Goal: Transaction & Acquisition: Purchase product/service

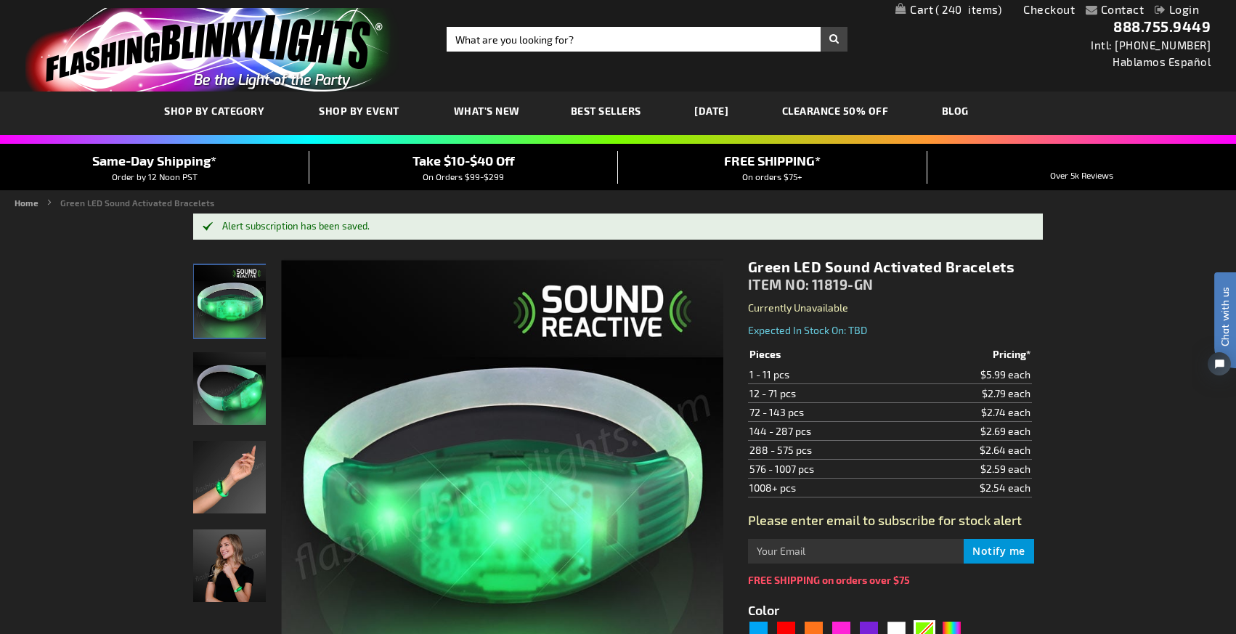
click at [919, 13] on link "My Cart 240 240 items" at bounding box center [948, 10] width 106 height 14
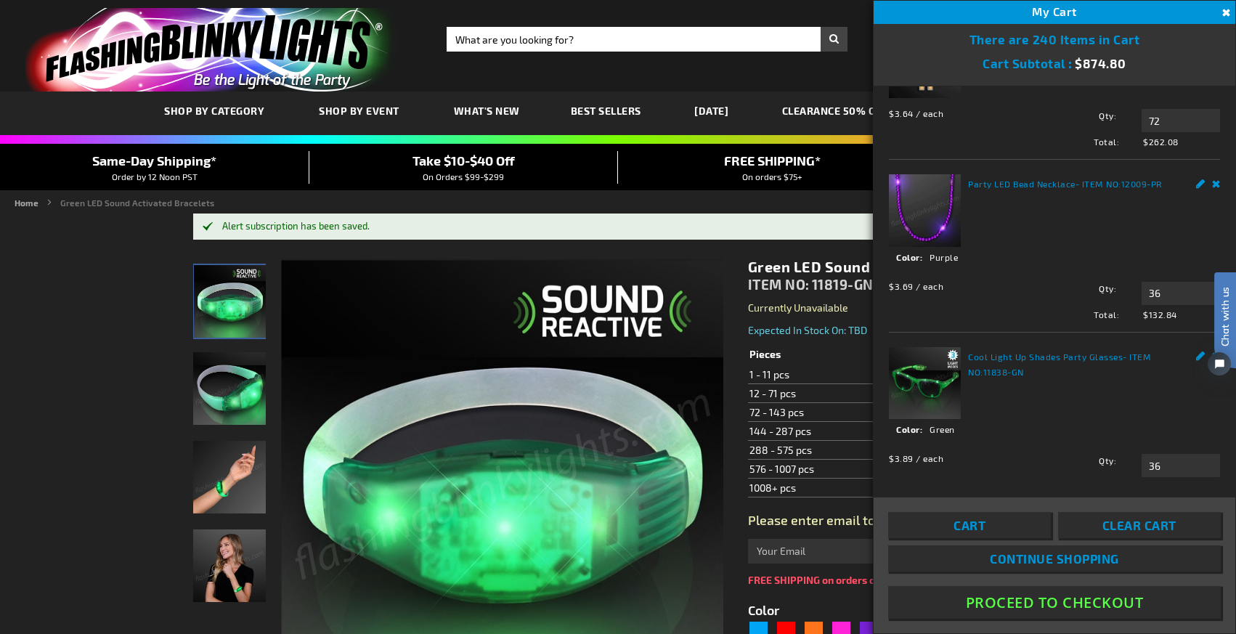
scroll to position [431, 0]
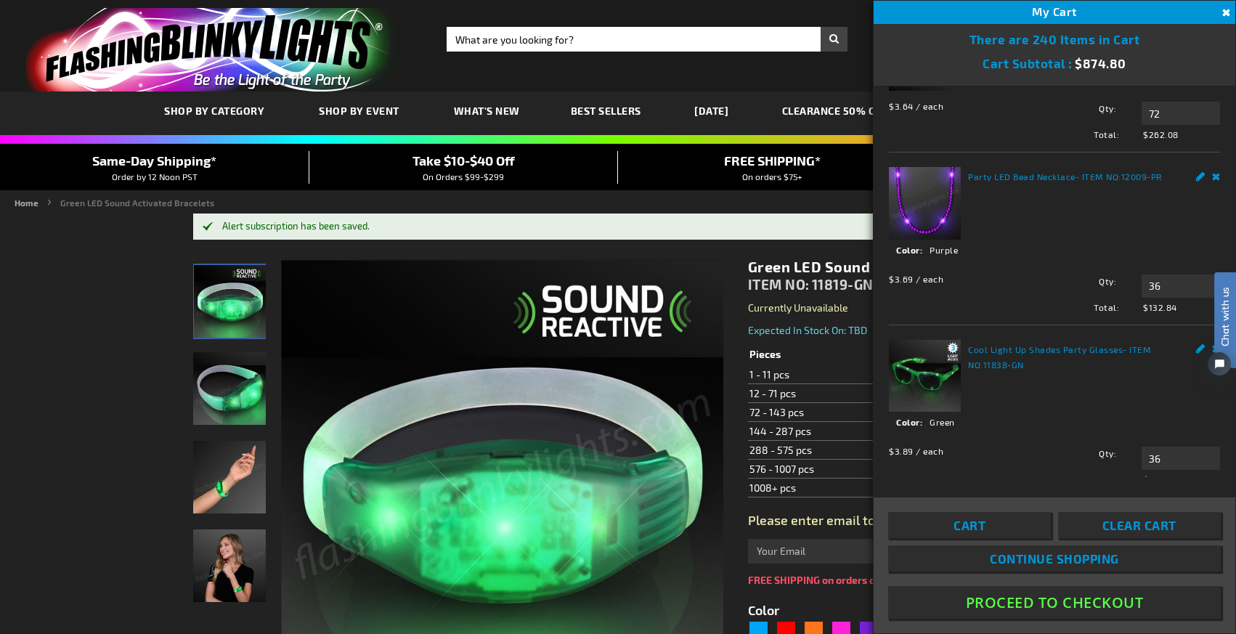
click at [1043, 605] on button "Proceed To Checkout" at bounding box center [1054, 602] width 333 height 33
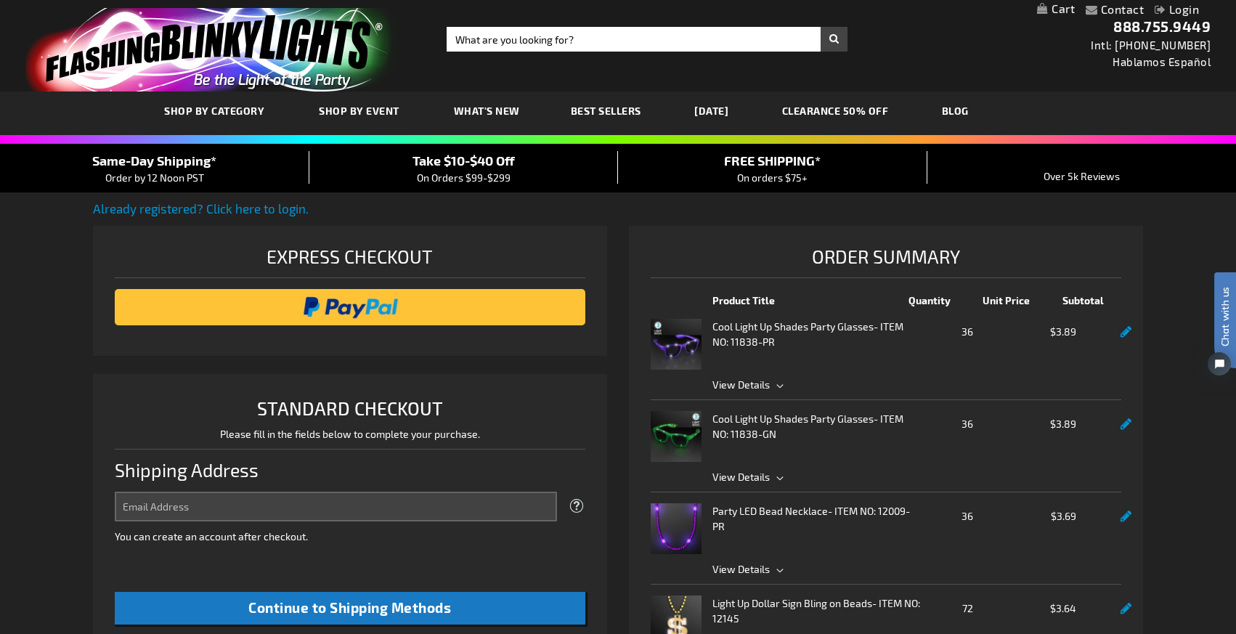
select select "US"
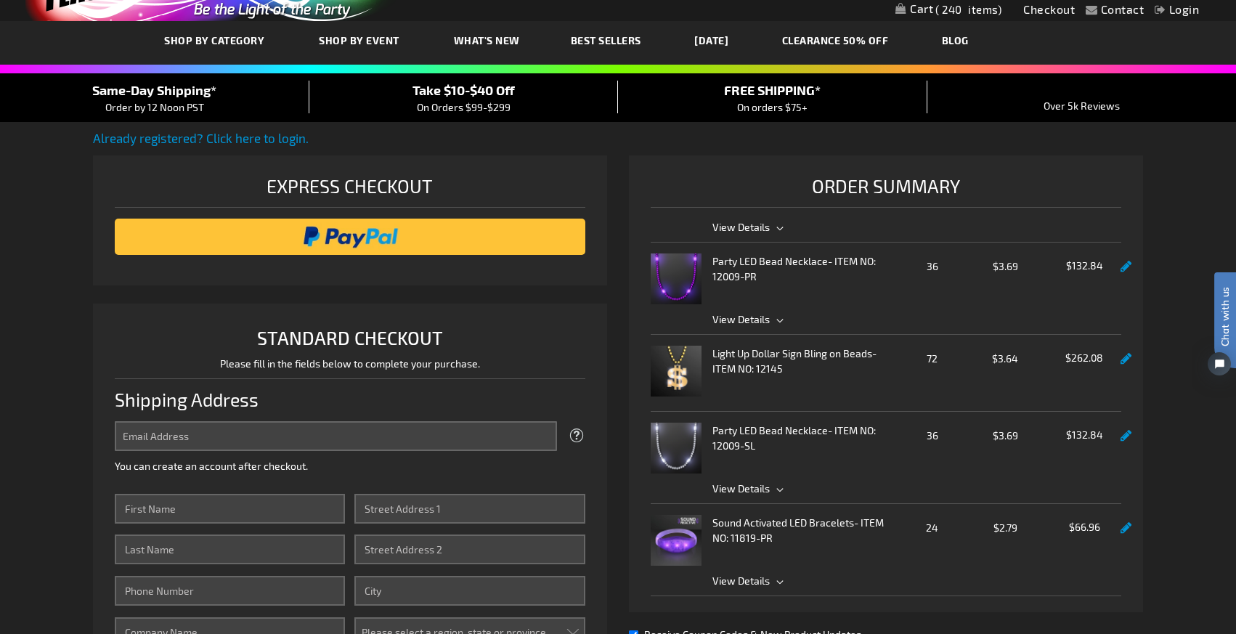
scroll to position [61, 0]
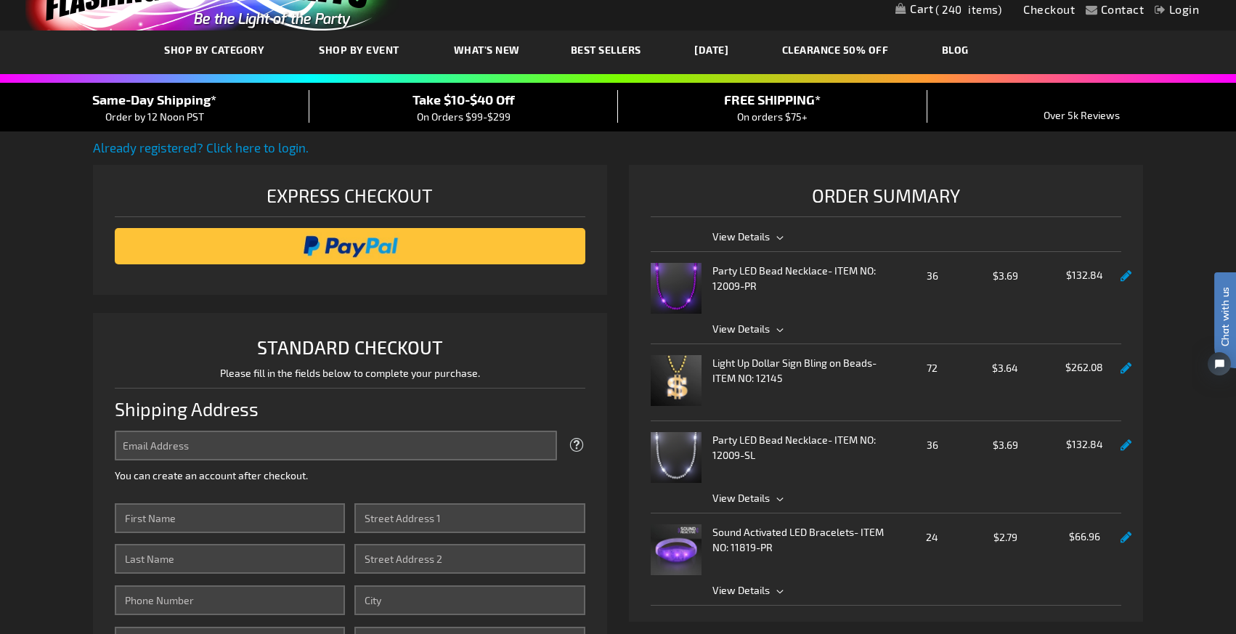
click at [773, 240] on span "View Details" at bounding box center [916, 236] width 409 height 15
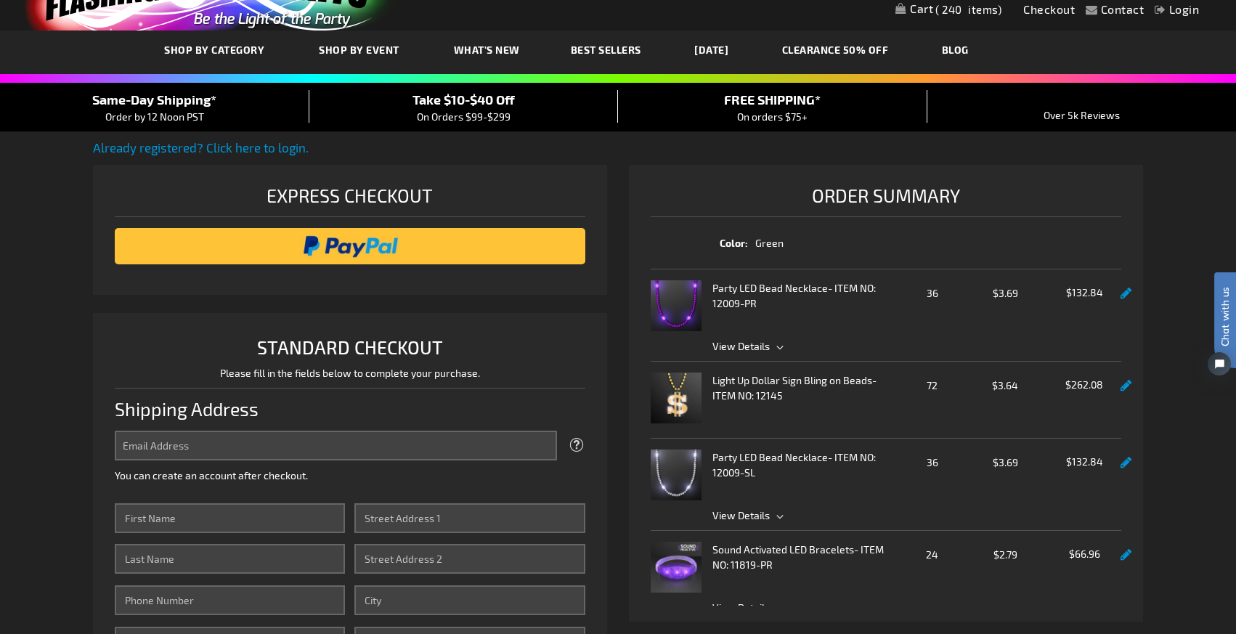
scroll to position [0, 0]
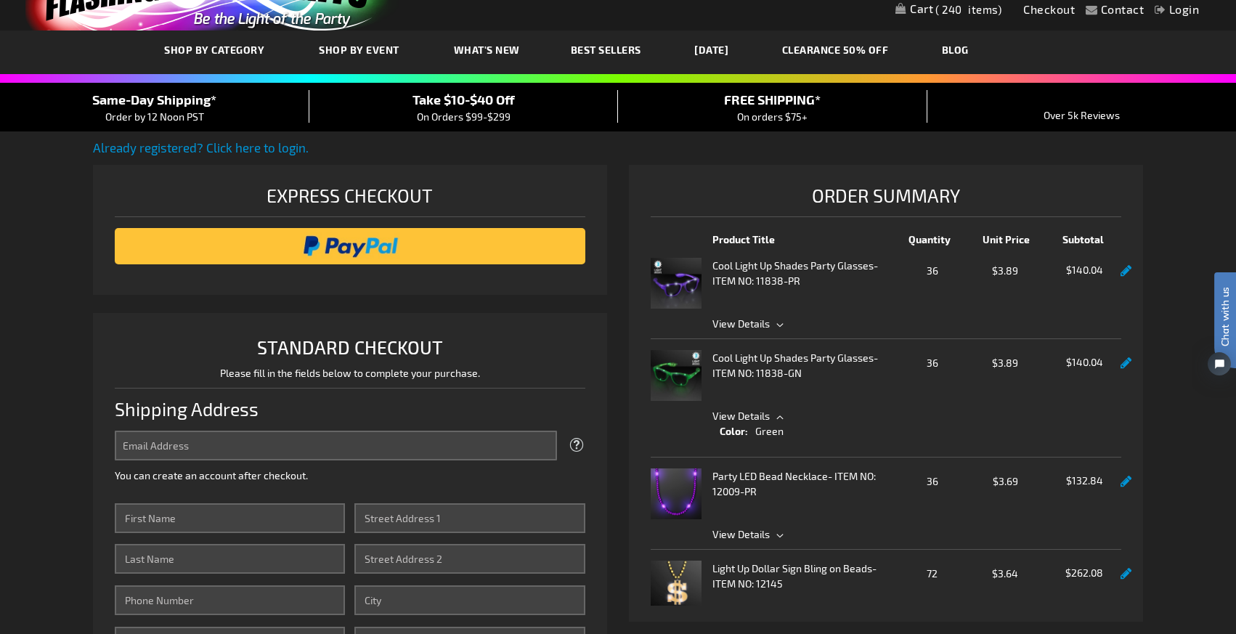
click at [1104, 383] on div "$140.04" at bounding box center [1080, 382] width 70 height 51
click at [1122, 485] on link at bounding box center [1125, 482] width 11 height 12
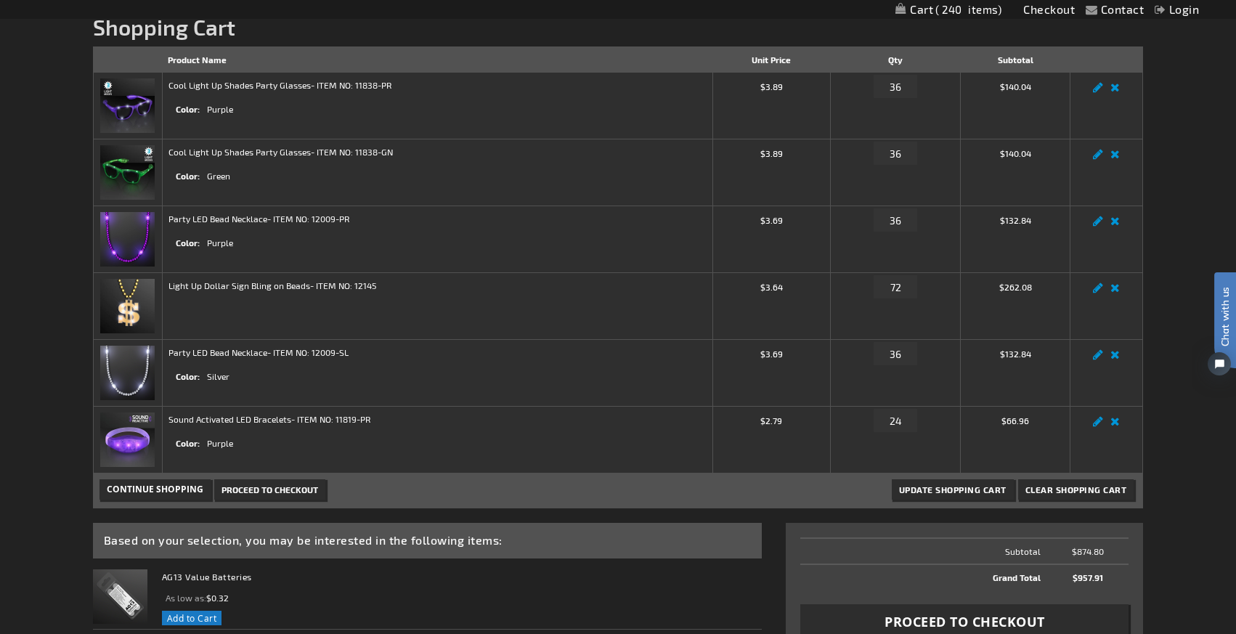
scroll to position [196, 0]
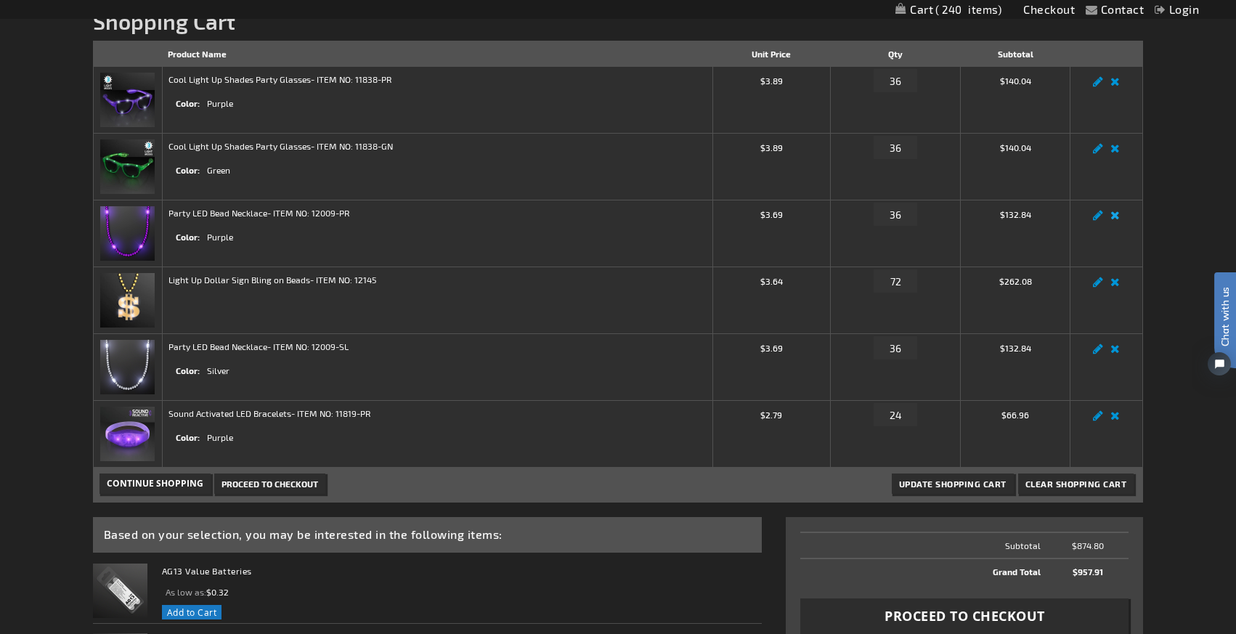
click at [1115, 219] on link "Remove item" at bounding box center [1114, 219] width 17 height 0
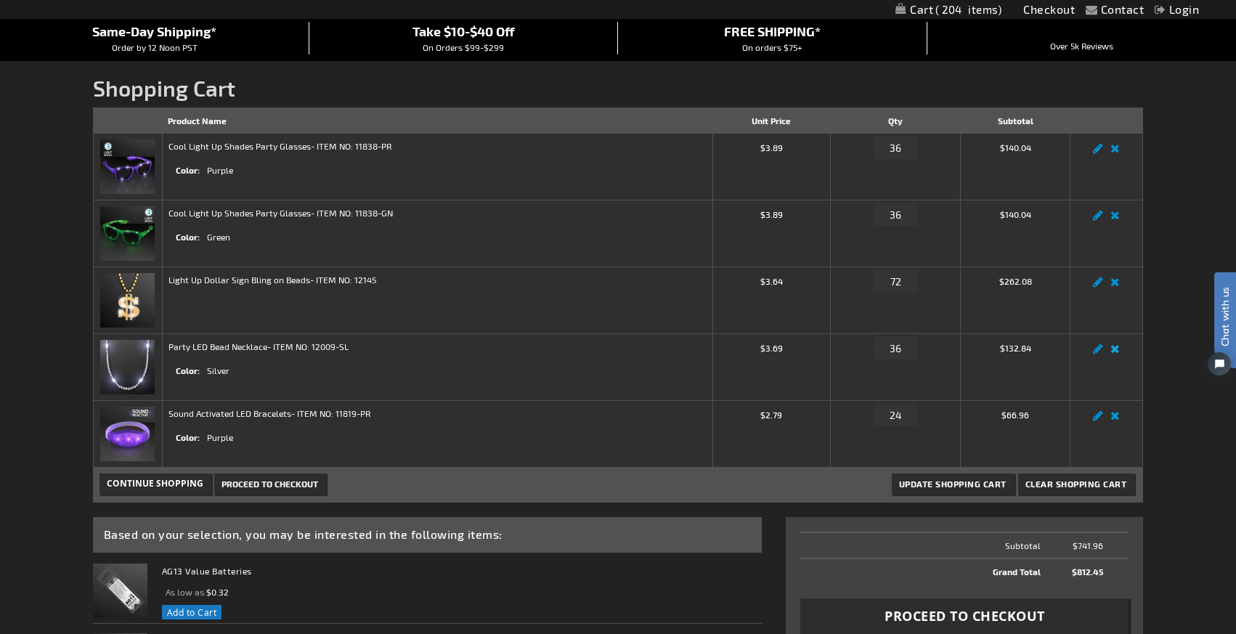
click at [1117, 353] on link "Remove item" at bounding box center [1114, 353] width 17 height 0
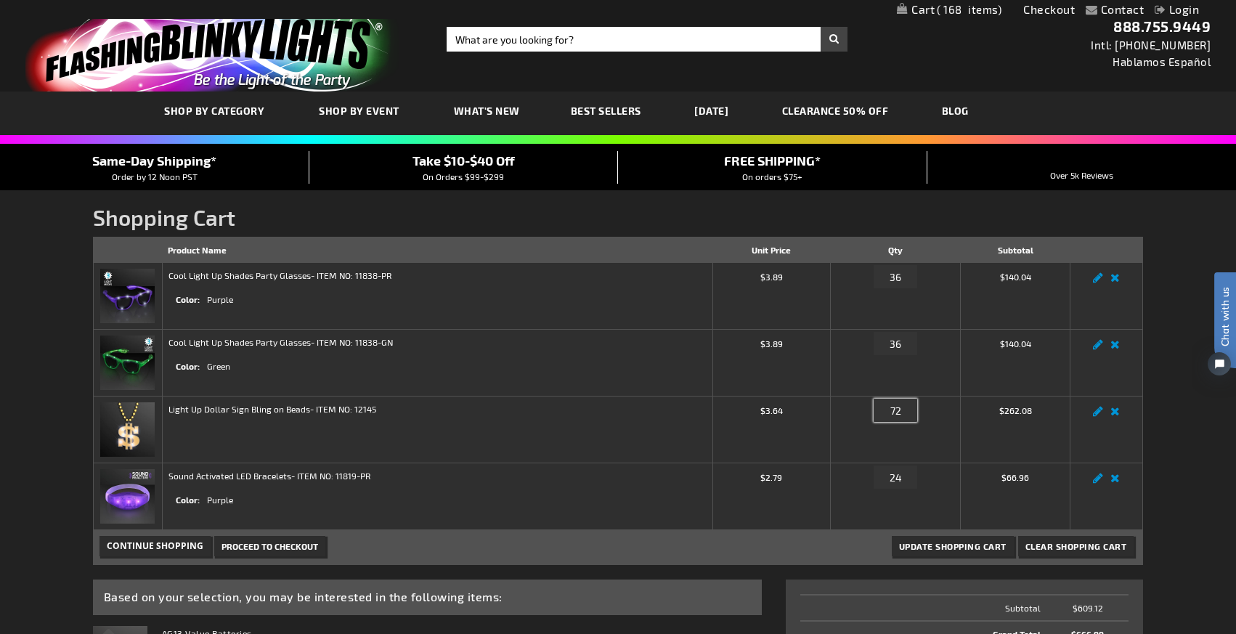
click at [903, 417] on input "72" at bounding box center [895, 410] width 44 height 23
type input "7"
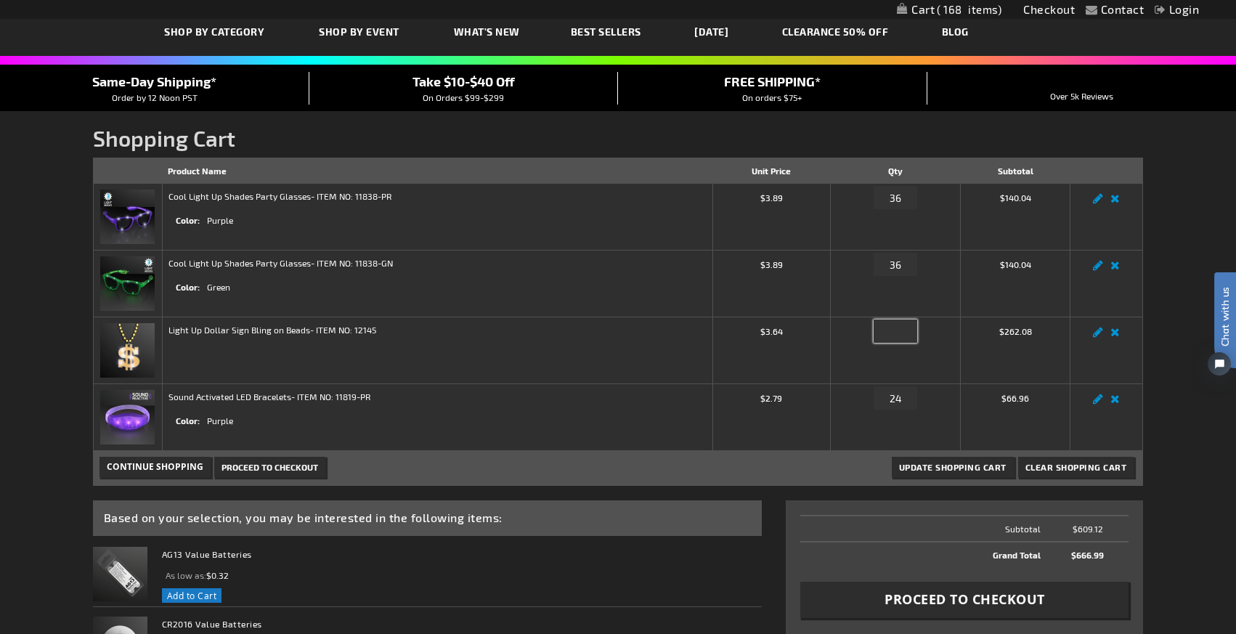
scroll to position [80, 0]
type input "30"
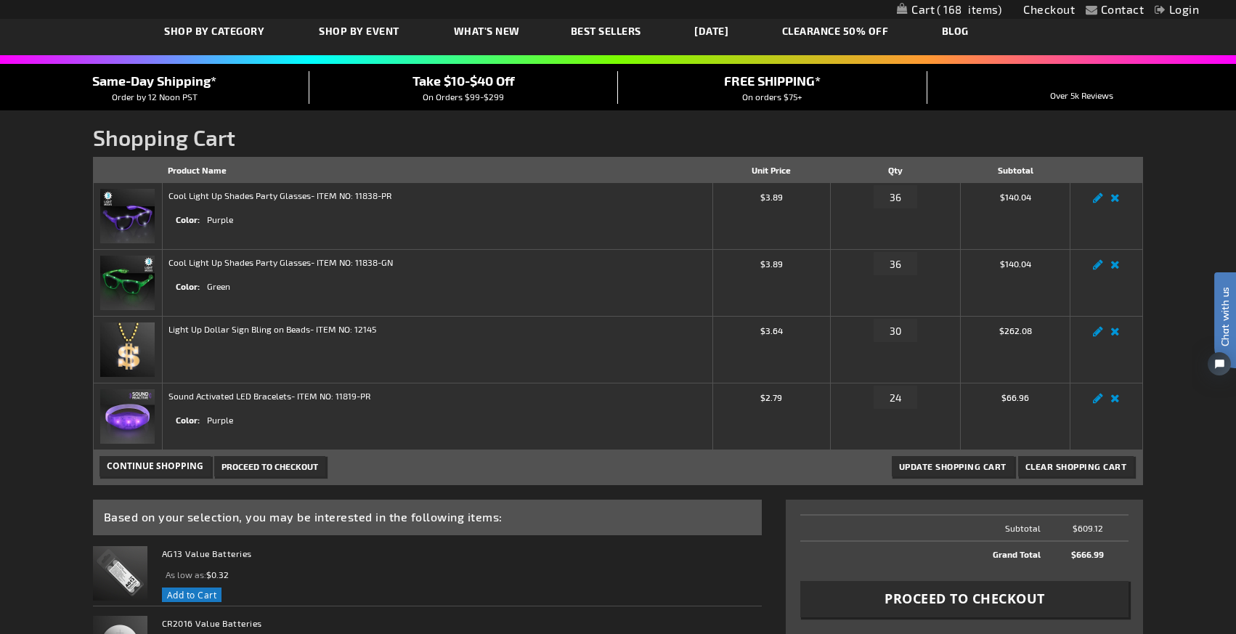
click at [1002, 368] on td "$262.08" at bounding box center [1015, 350] width 110 height 67
click at [1096, 335] on link "Edit" at bounding box center [1097, 335] width 17 height 0
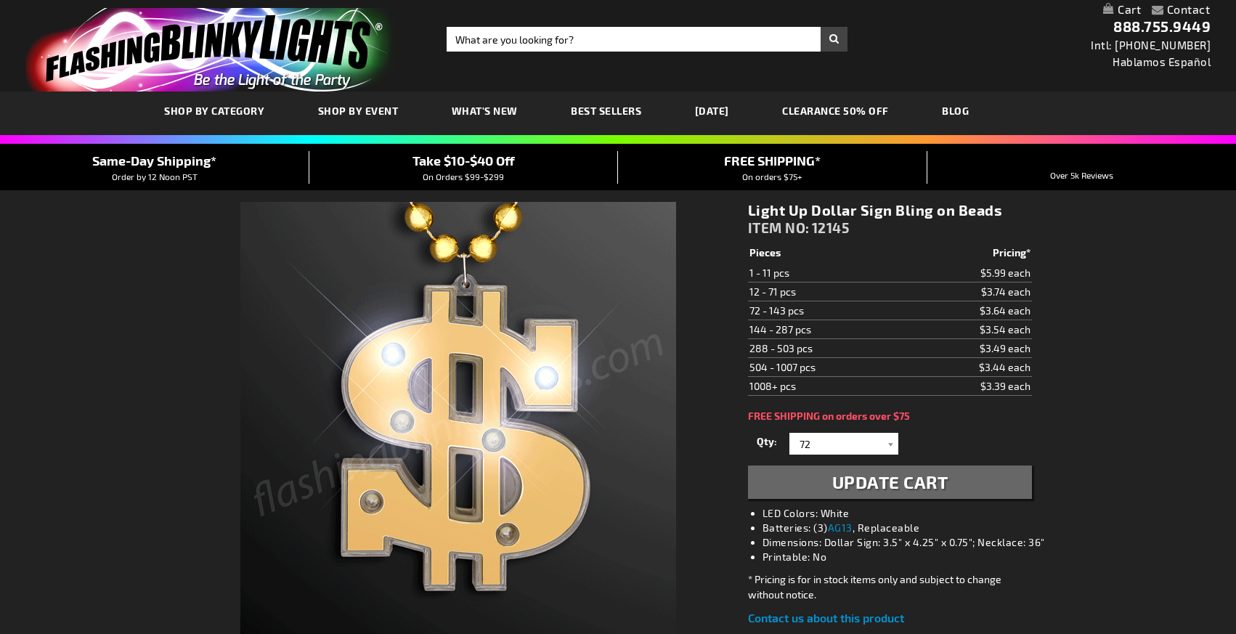
select select
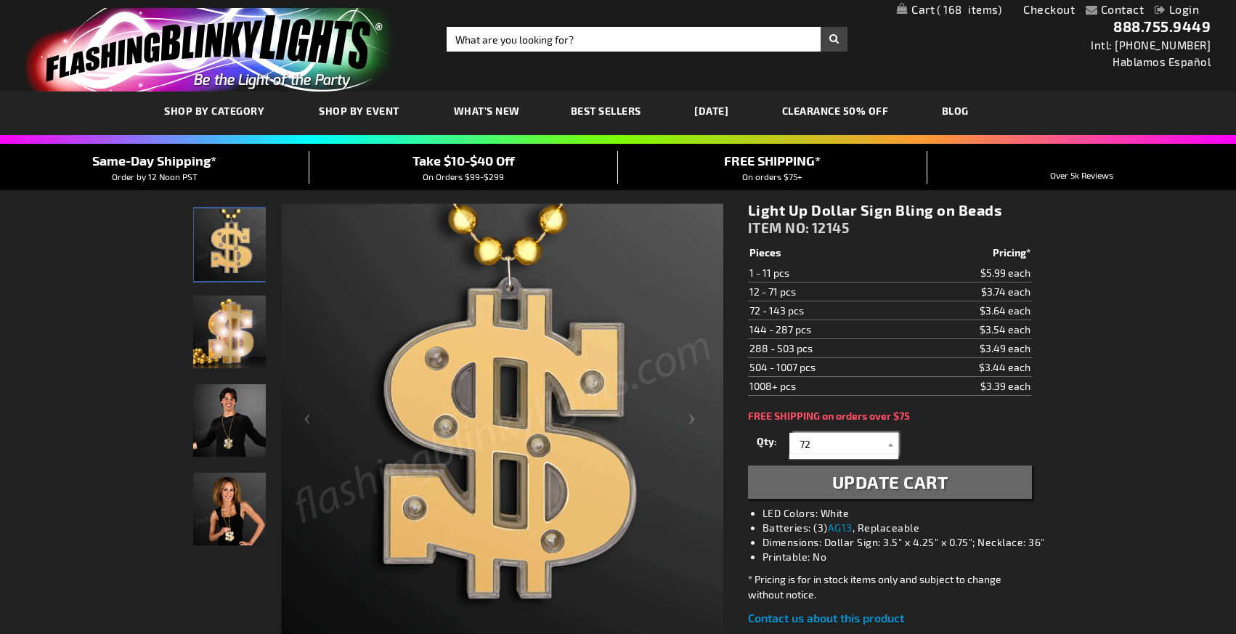
click at [869, 444] on input "72" at bounding box center [845, 444] width 105 height 22
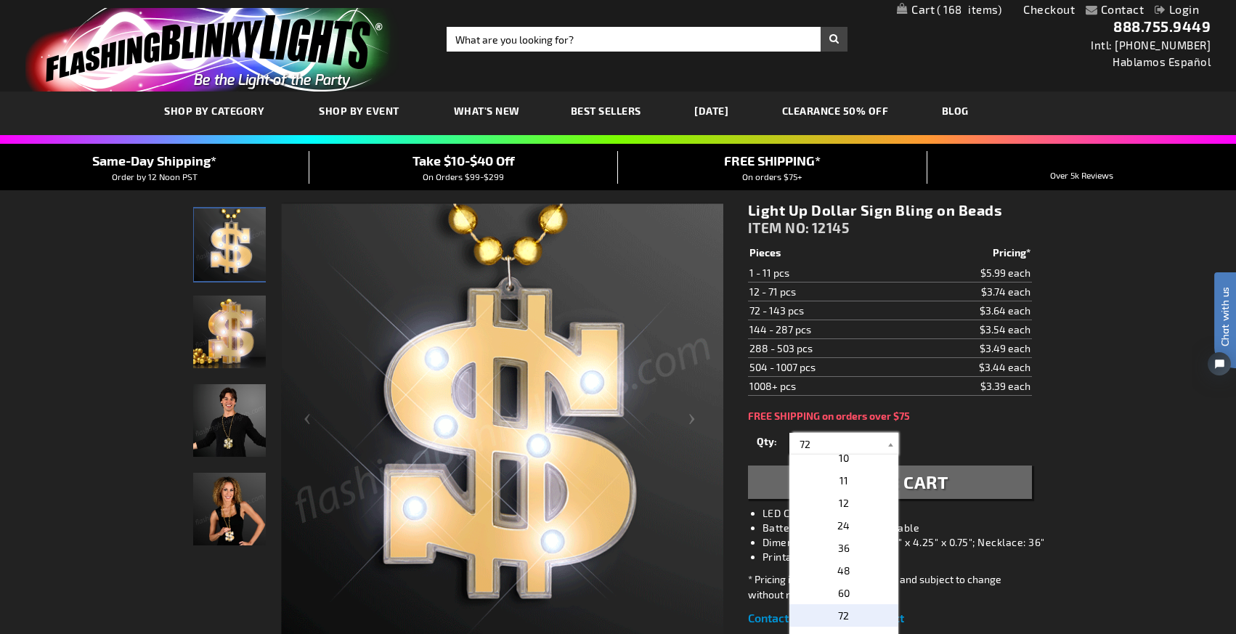
scroll to position [219, 0]
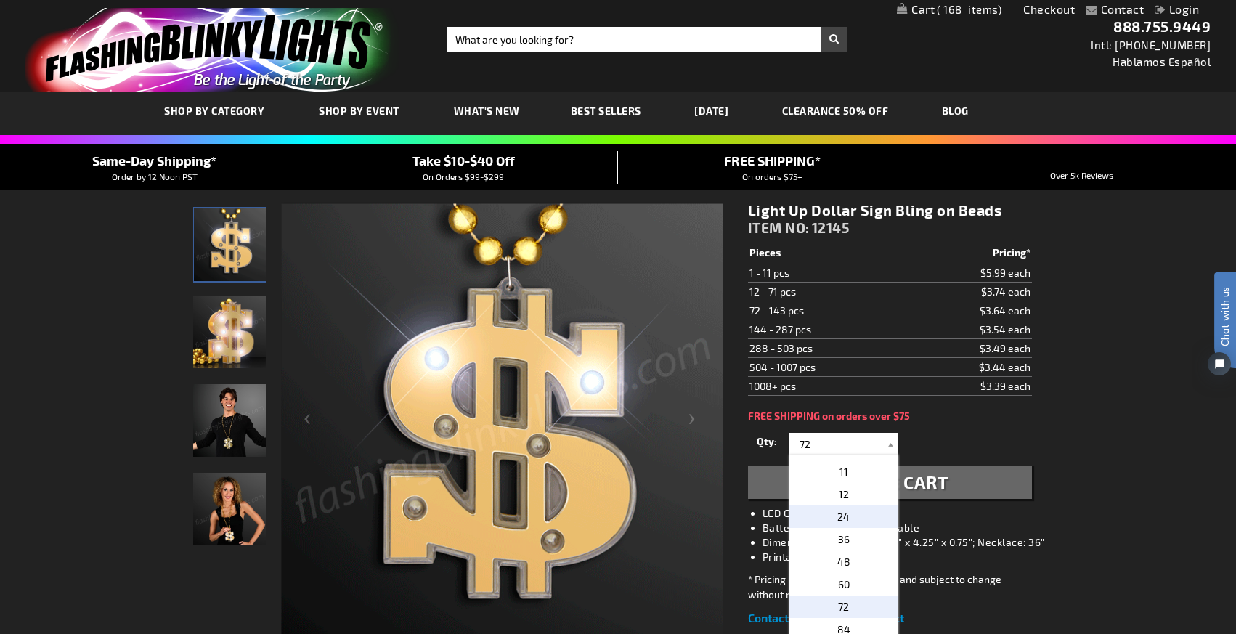
click at [860, 520] on p "24" at bounding box center [843, 516] width 109 height 23
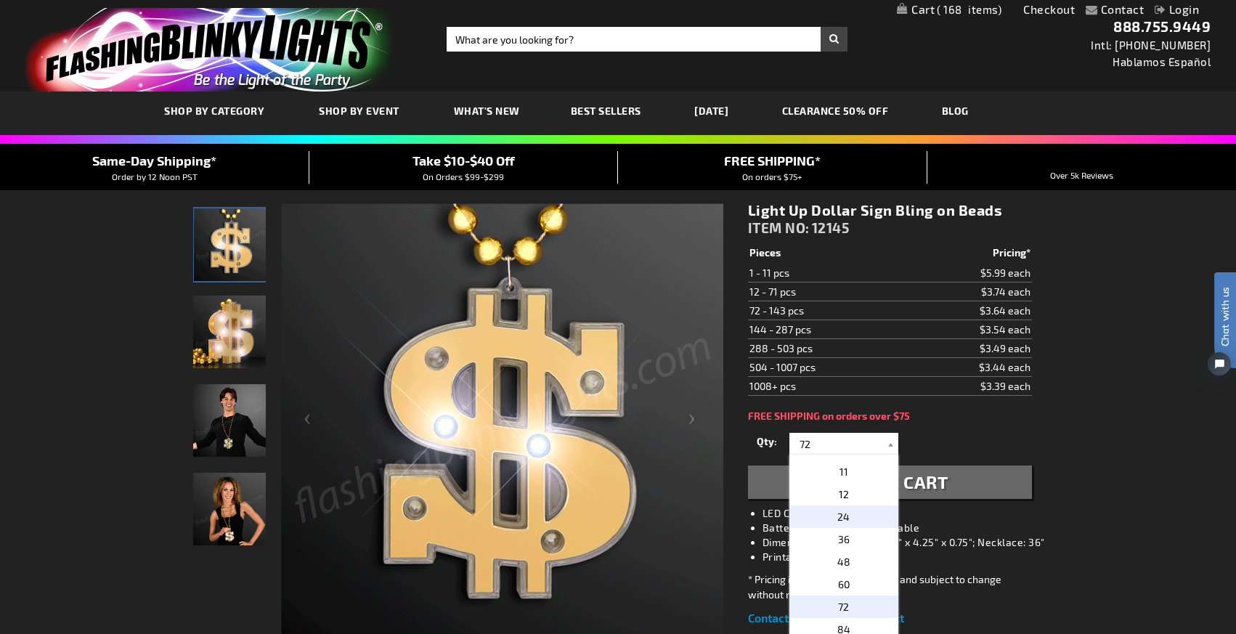
type input "24"
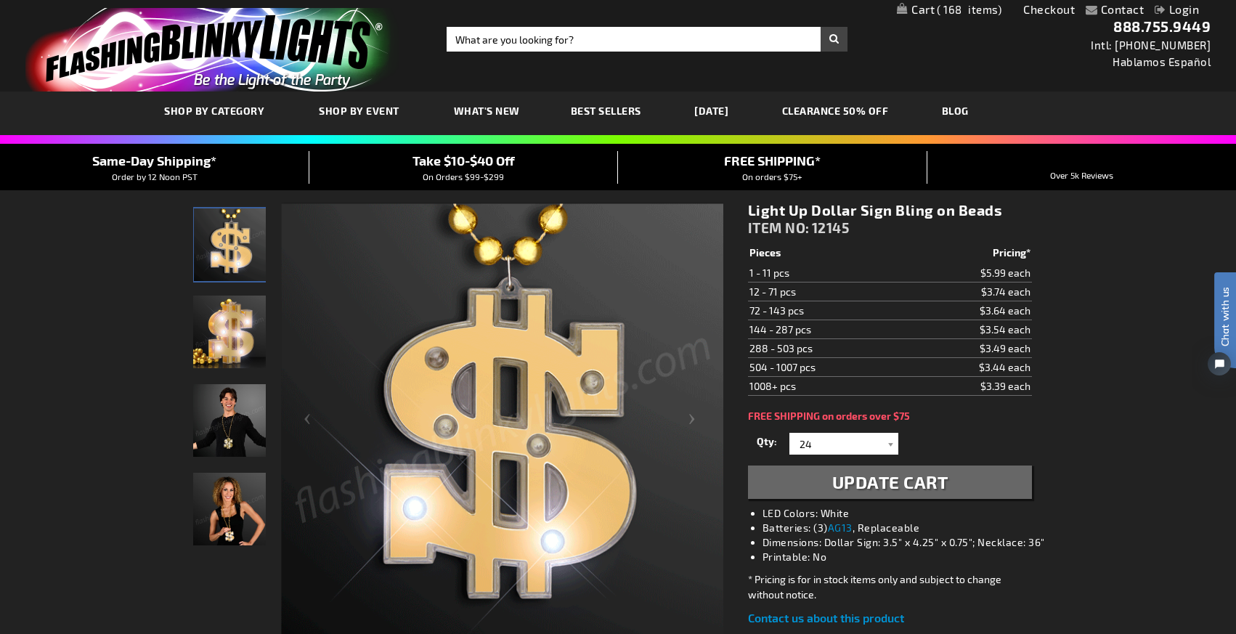
click at [860, 490] on span "Update Cart" at bounding box center [890, 481] width 116 height 21
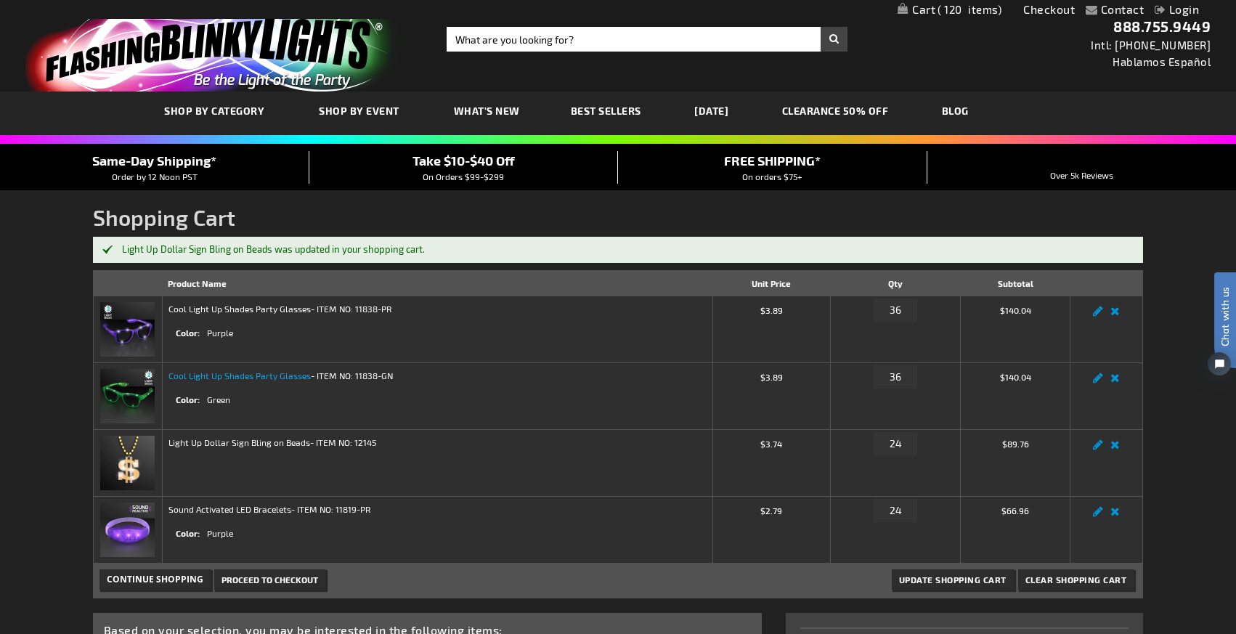
click at [238, 378] on link "Cool Light Up Shades Party Glasses" at bounding box center [239, 375] width 142 height 10
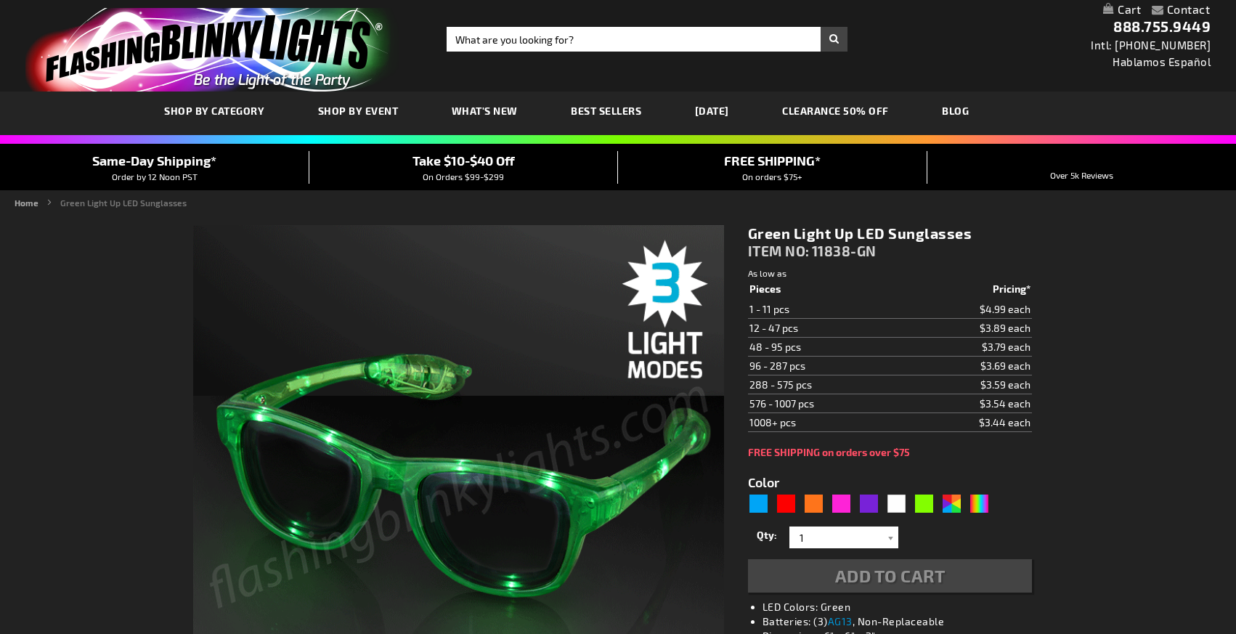
type input "5648"
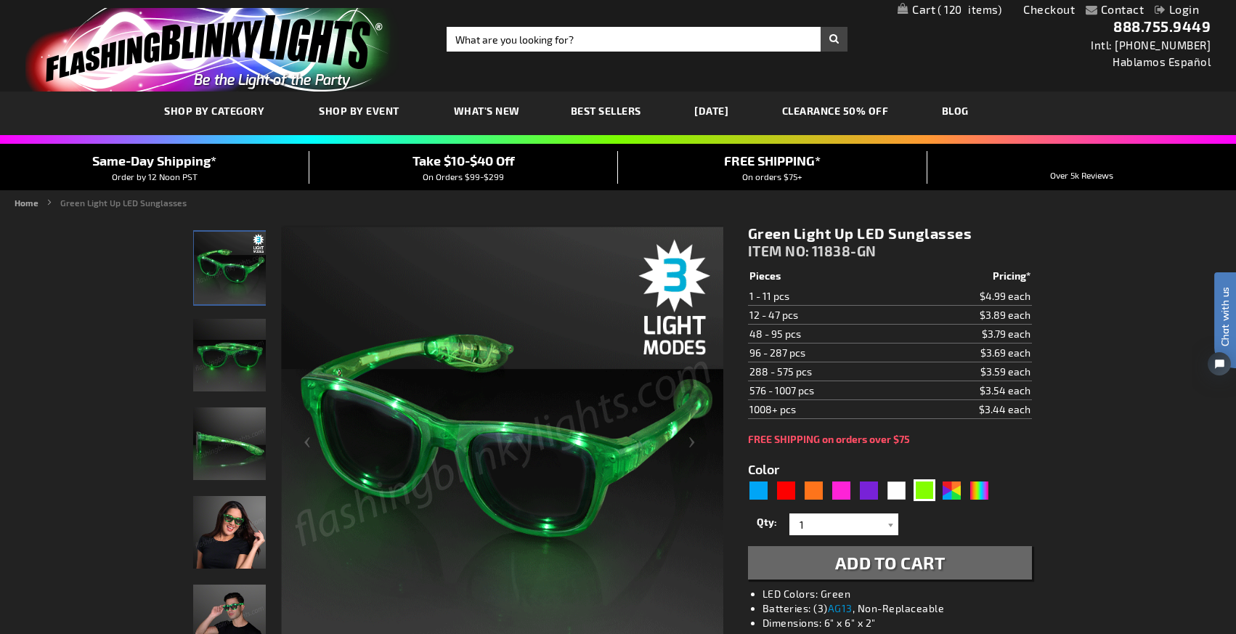
click at [921, 12] on link "My Cart 120 120 items" at bounding box center [949, 10] width 104 height 14
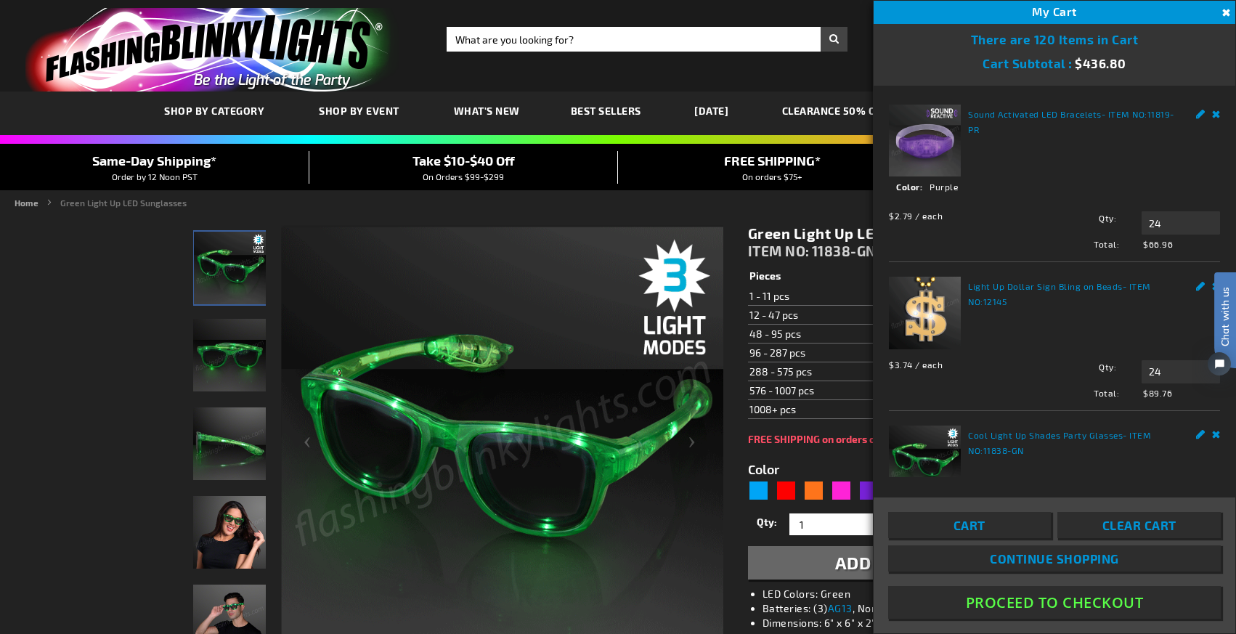
click at [1084, 606] on button "Proceed To Checkout" at bounding box center [1054, 602] width 333 height 33
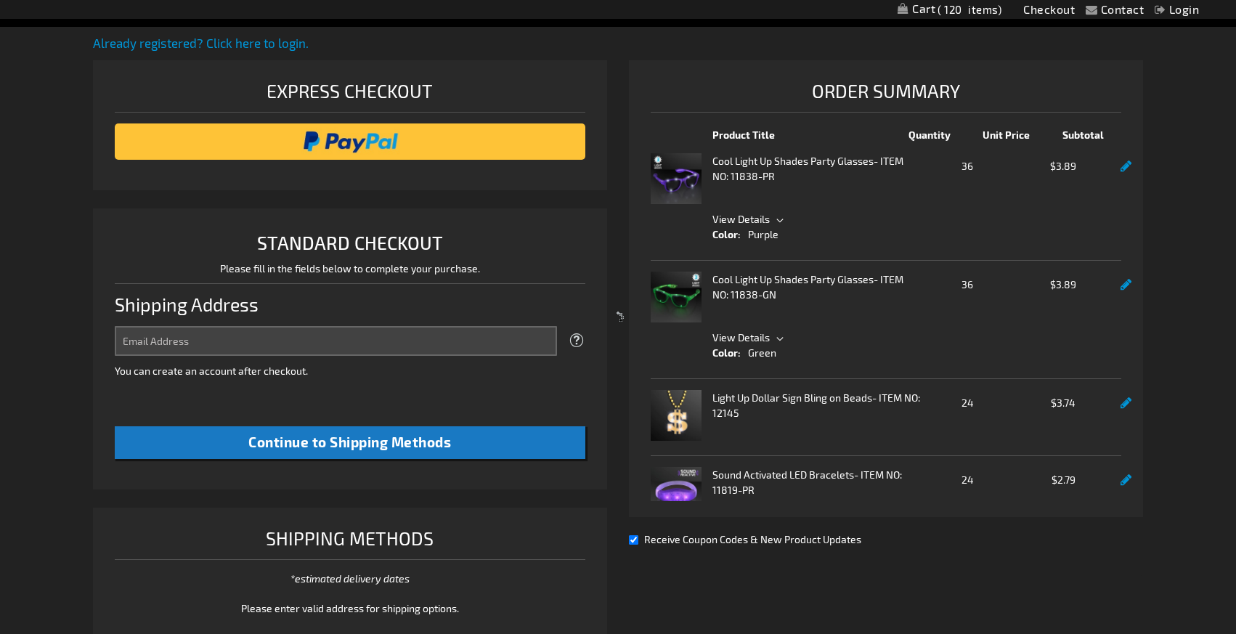
select select "US"
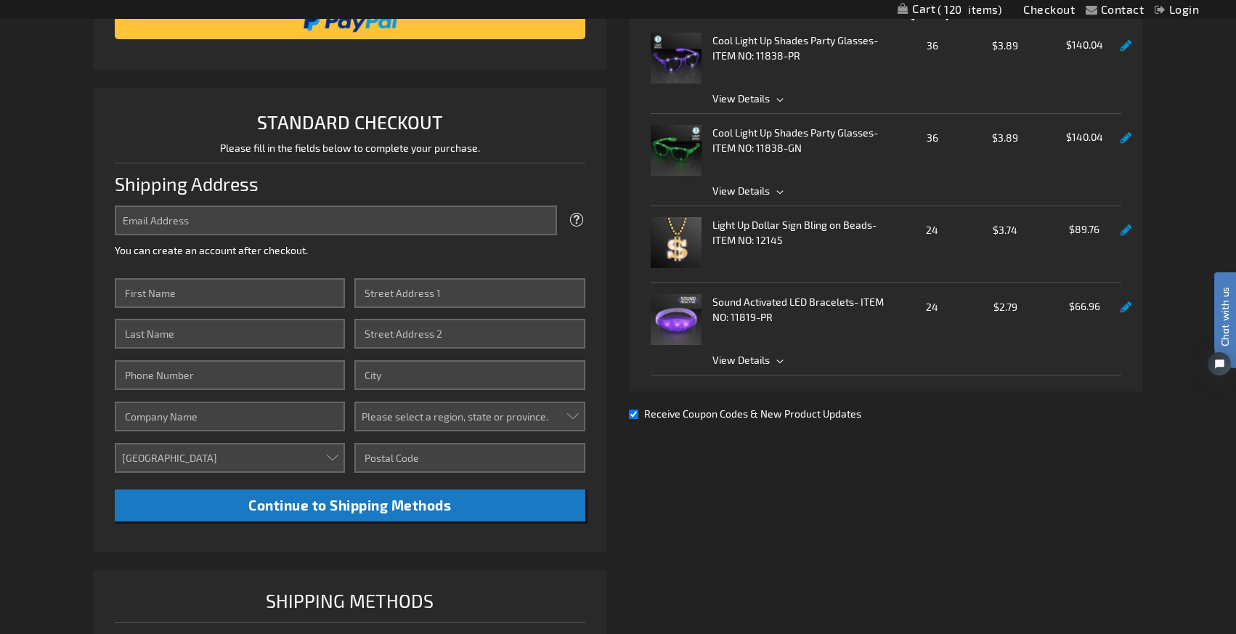
scroll to position [266, 0]
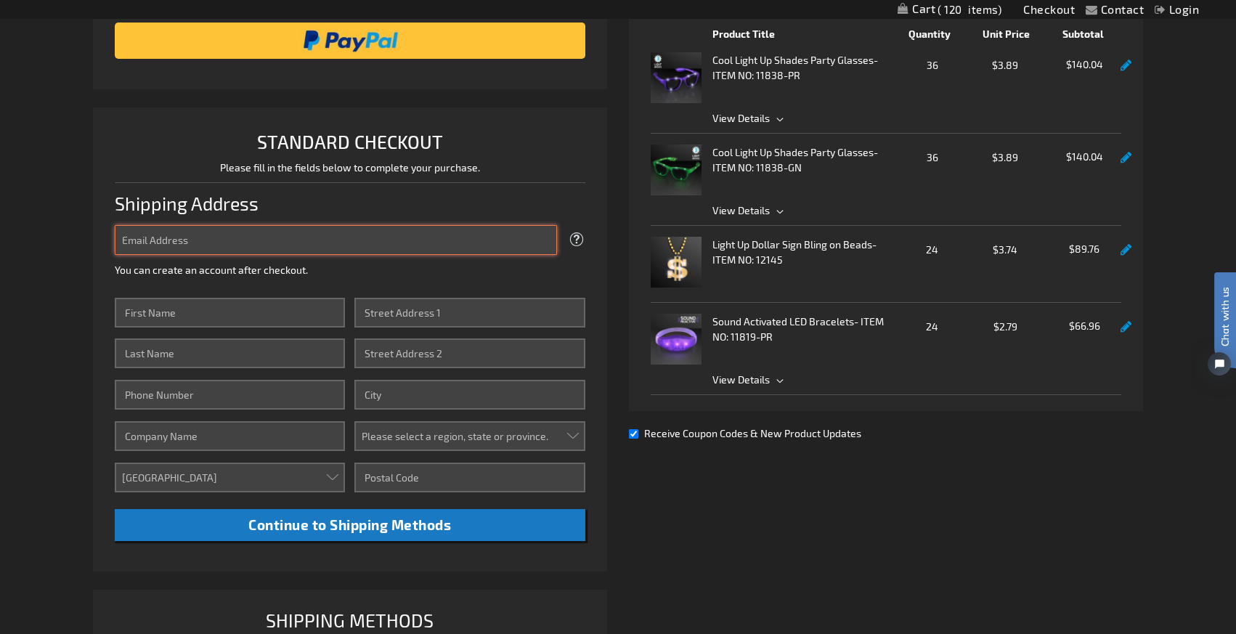
click at [298, 242] on input "Email Address" at bounding box center [336, 240] width 442 height 30
type input "[EMAIL_ADDRESS][DOMAIN_NAME]"
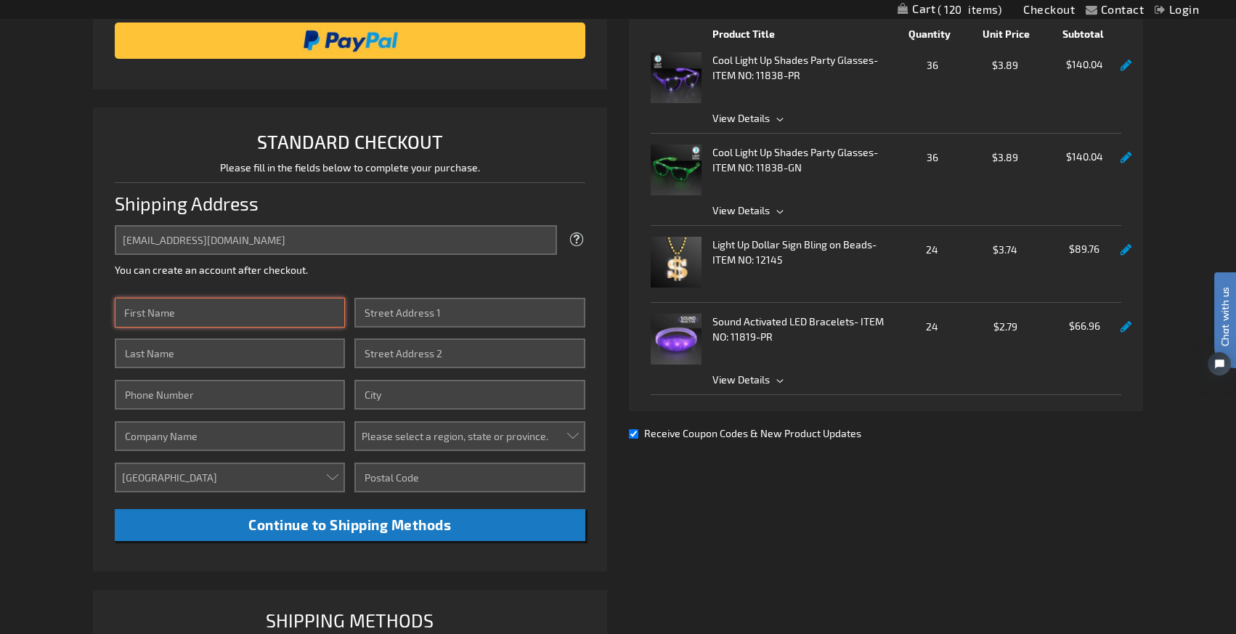
click at [228, 304] on input "First Name" at bounding box center [230, 313] width 231 height 30
type input "[PERSON_NAME]"
type input "3059152230"
click at [382, 316] on input "Street Address: Line 1" at bounding box center [469, 313] width 231 height 30
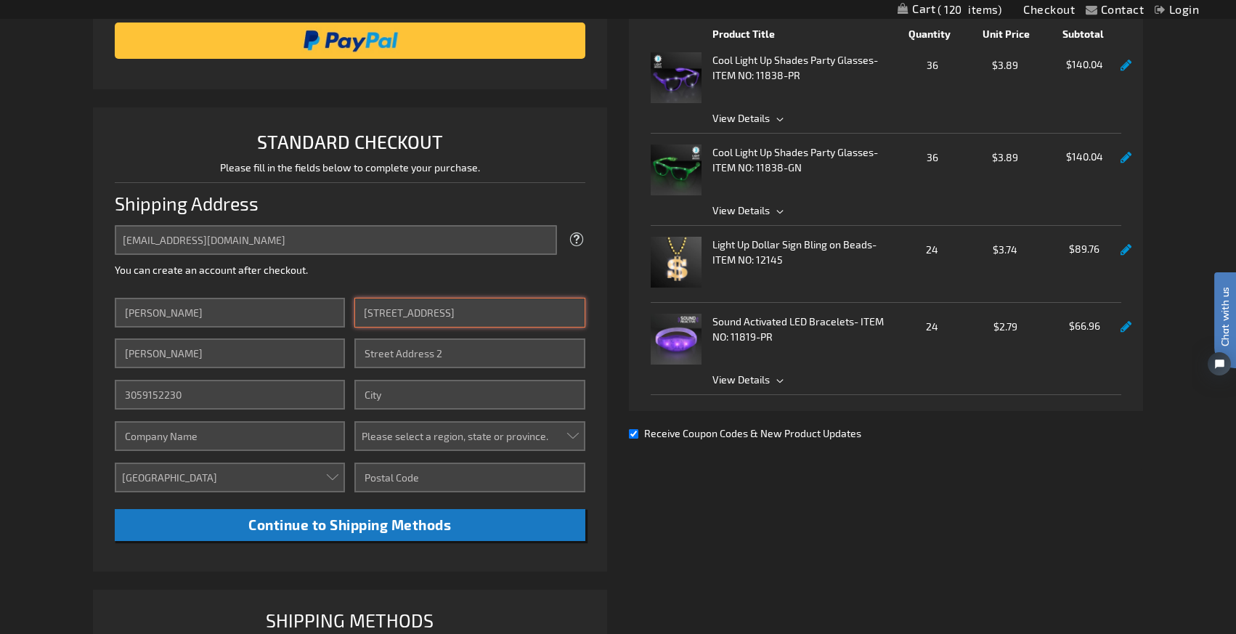
type input "[STREET_ADDRESS]"
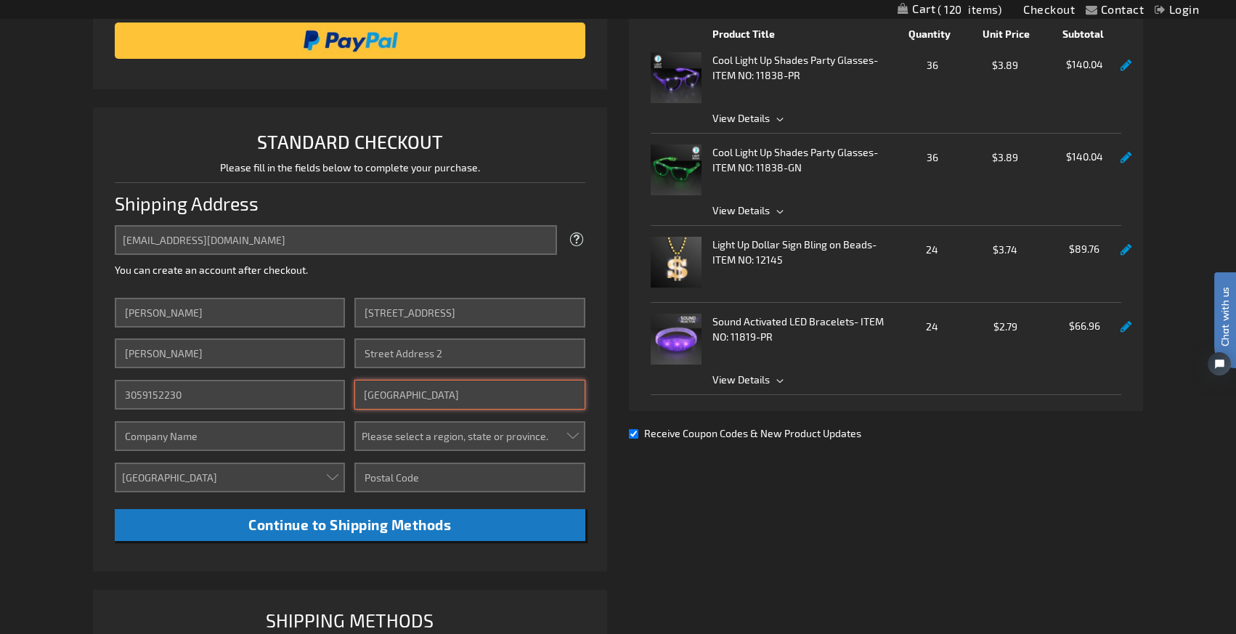
type input "HALLANDALE"
type input "[PERSON_NAME] Interior Desig"
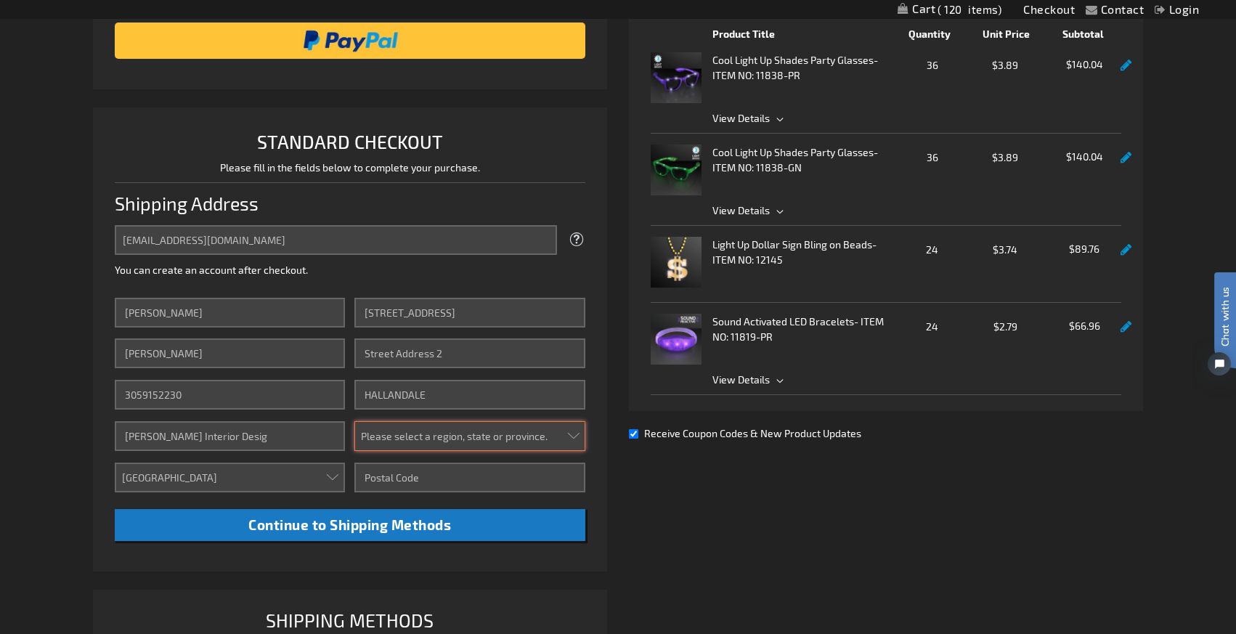
select select "18"
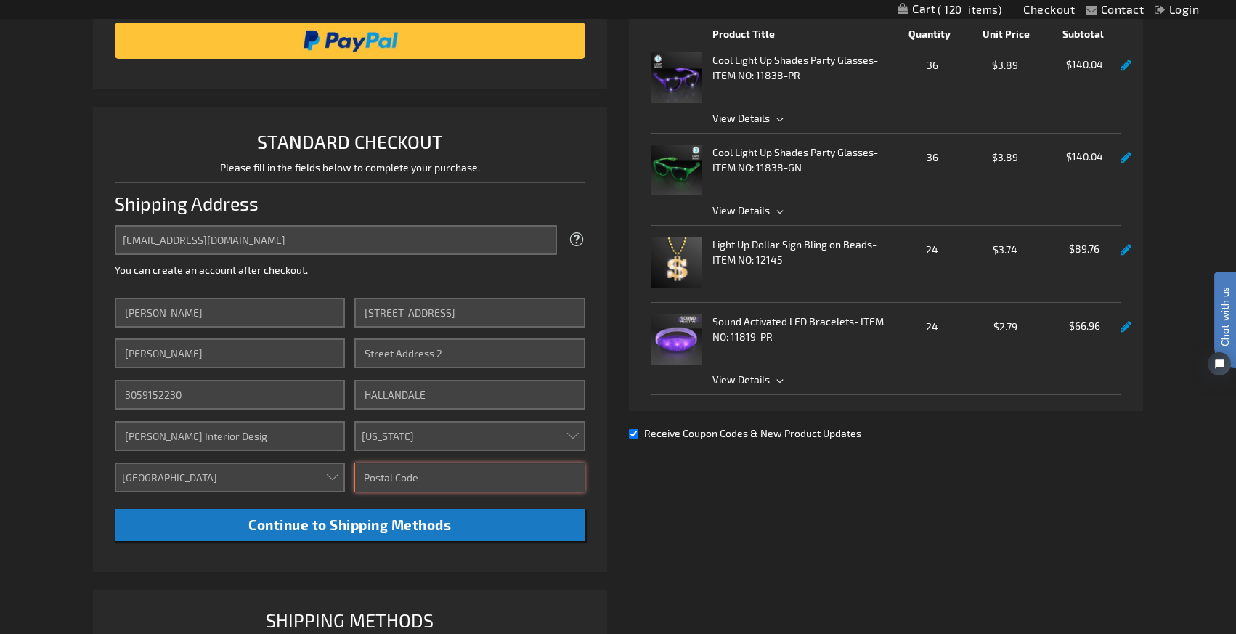
type input "33009"
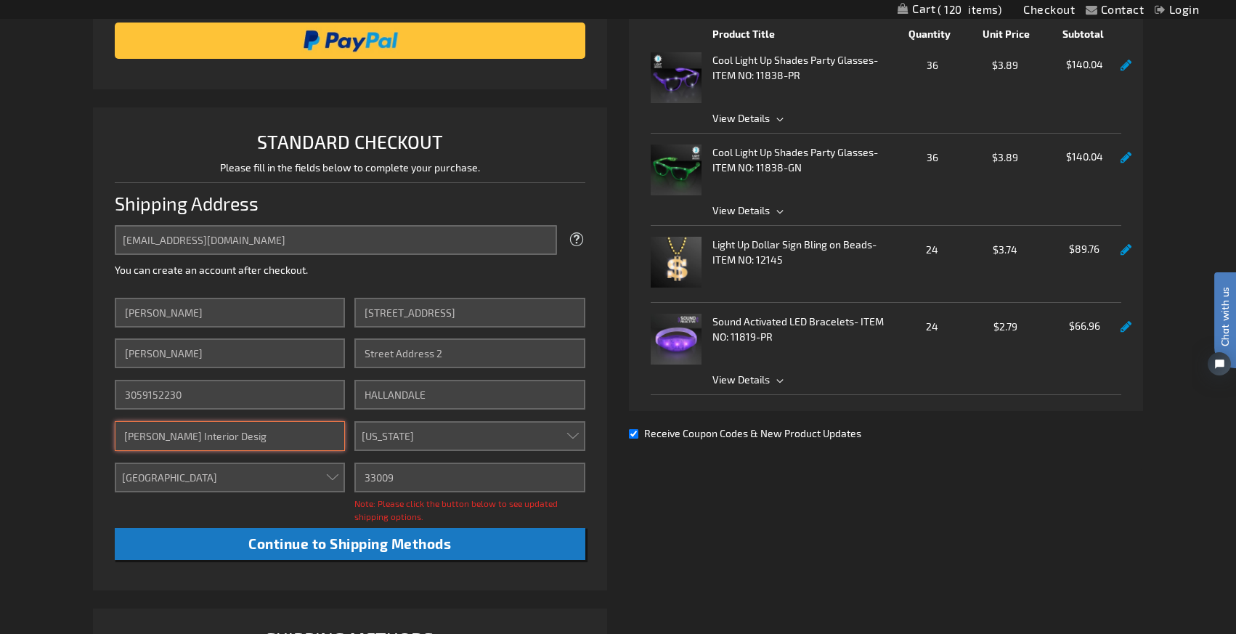
drag, startPoint x: 253, startPoint y: 433, endPoint x: 115, endPoint y: 423, distance: 139.1
click at [115, 423] on input "[PERSON_NAME] Interior Desig" at bounding box center [230, 436] width 231 height 30
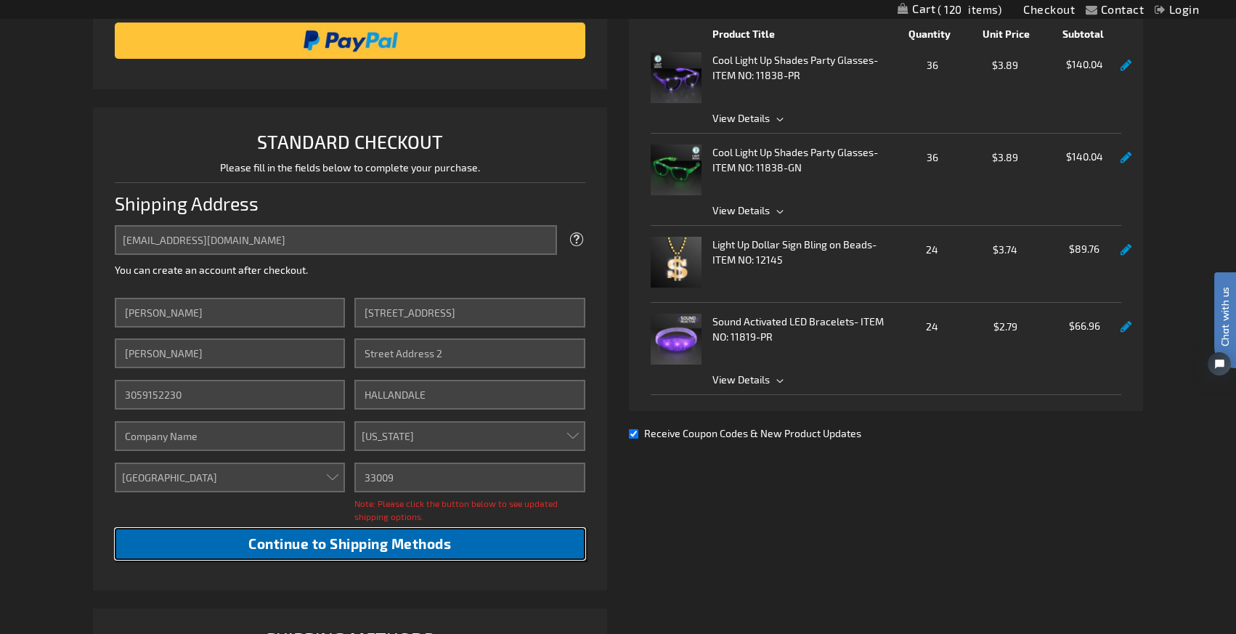
click at [216, 538] on button "Continue to Shipping Methods" at bounding box center [350, 544] width 470 height 33
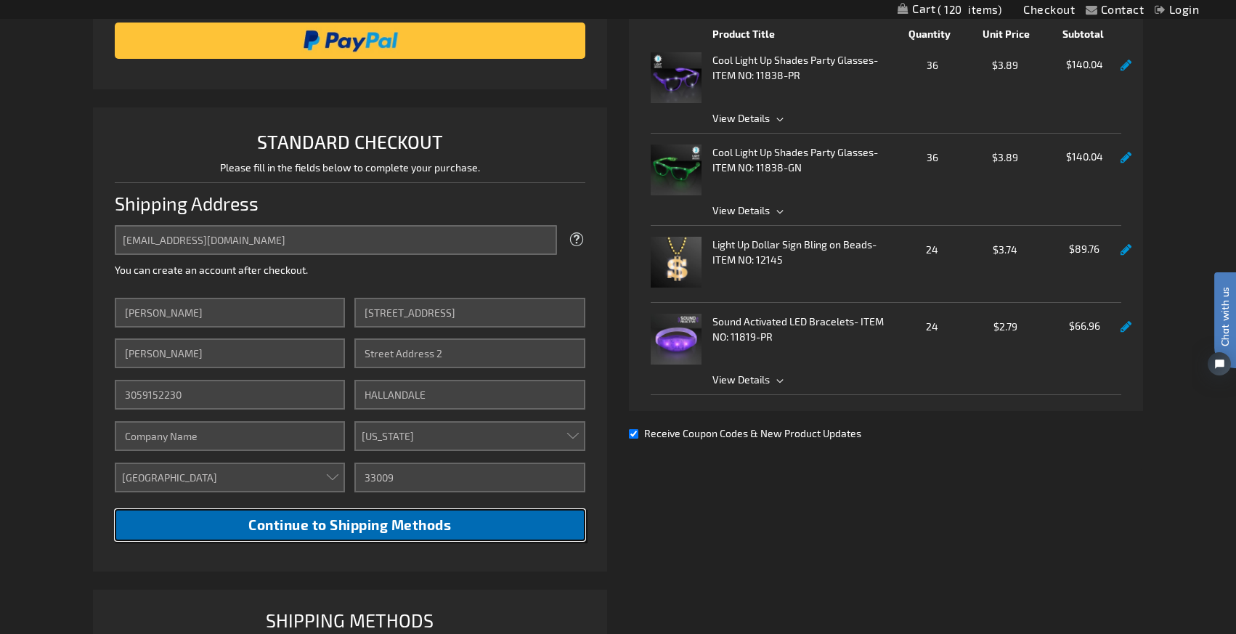
click at [381, 532] on span "Continue to Shipping Methods" at bounding box center [349, 524] width 203 height 17
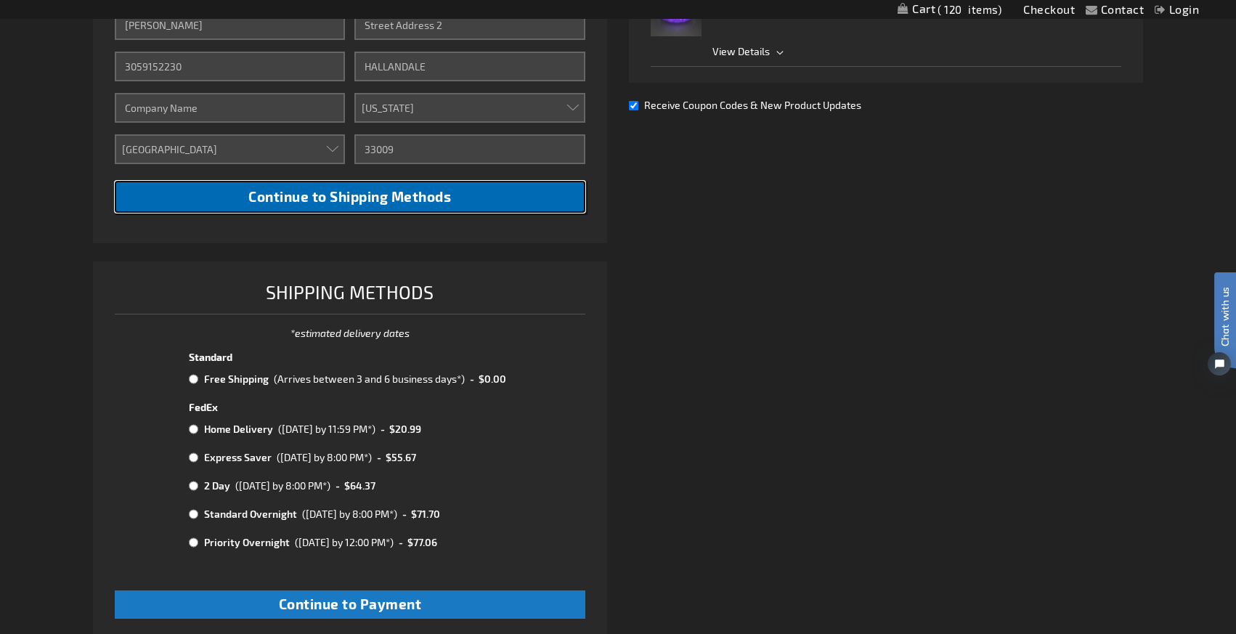
scroll to position [600, 0]
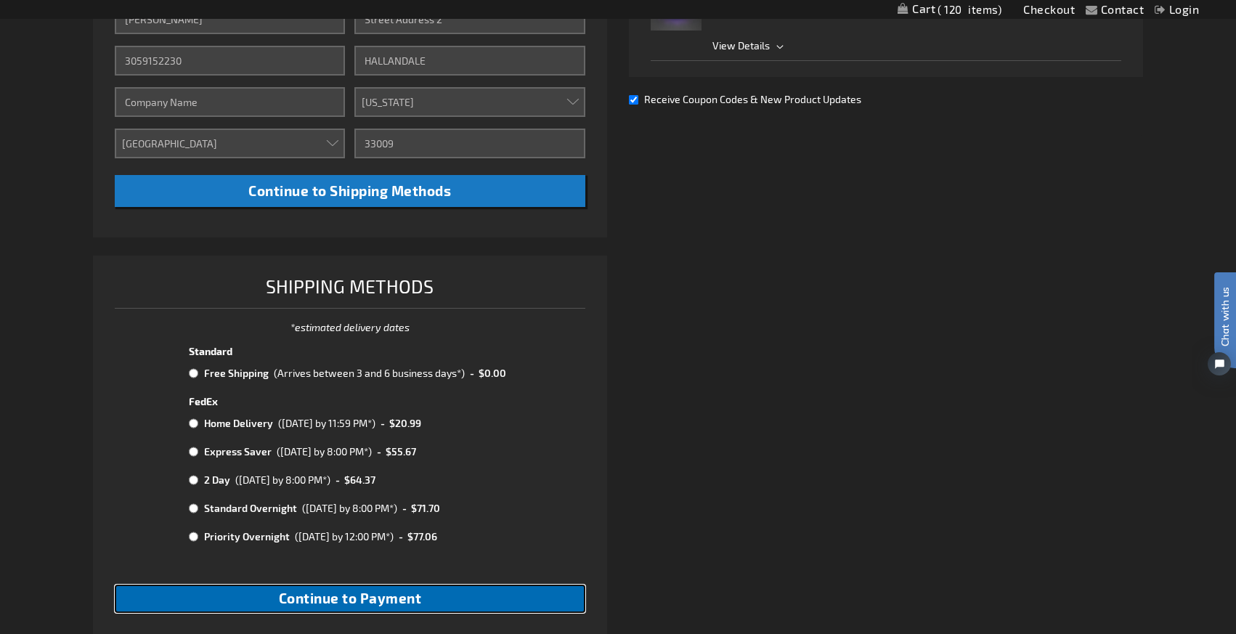
click at [433, 608] on button "Continue to Payment" at bounding box center [350, 598] width 470 height 28
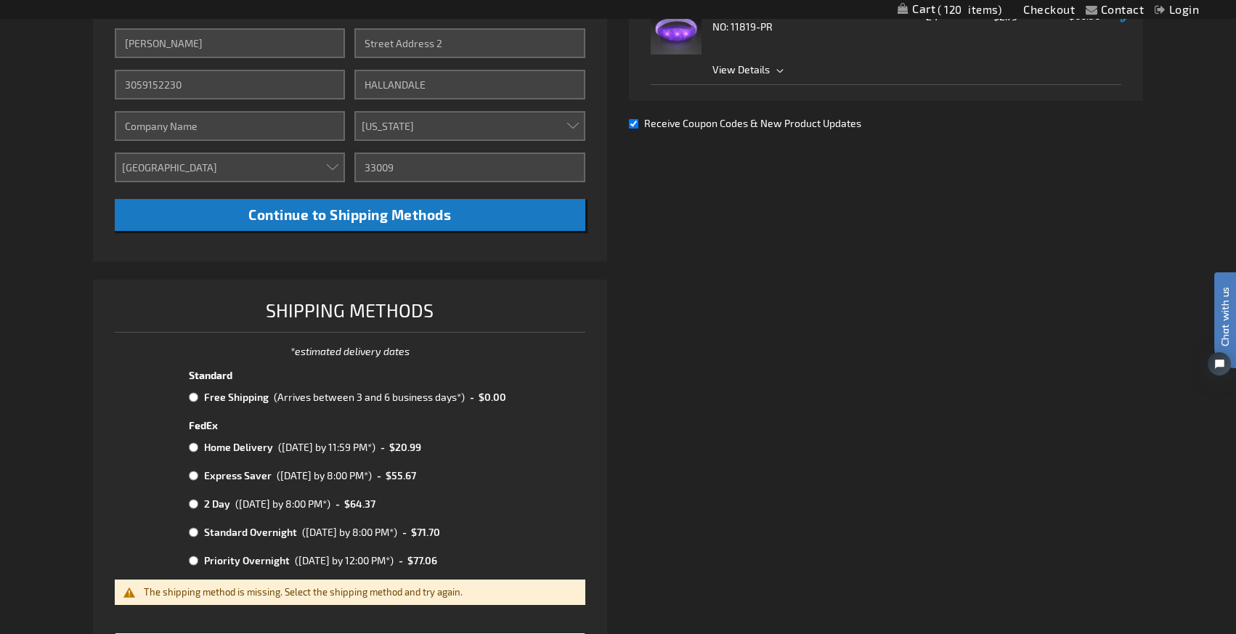
scroll to position [586, 0]
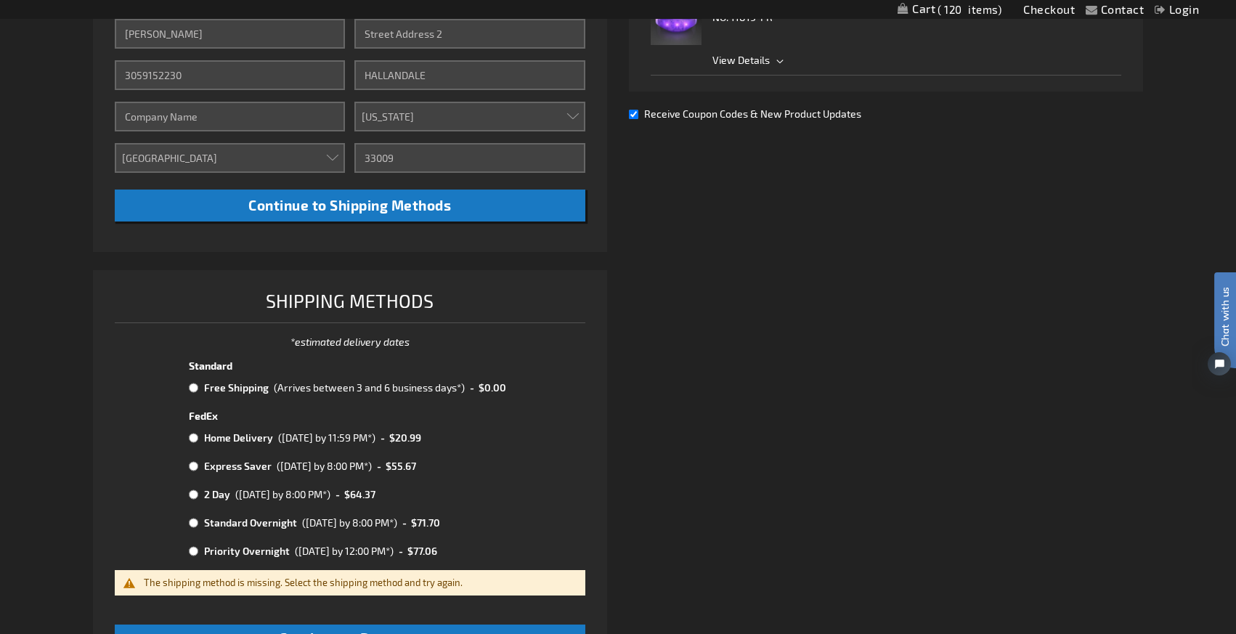
click at [192, 388] on input "radio" at bounding box center [193, 388] width 9 height 12
radio input "true"
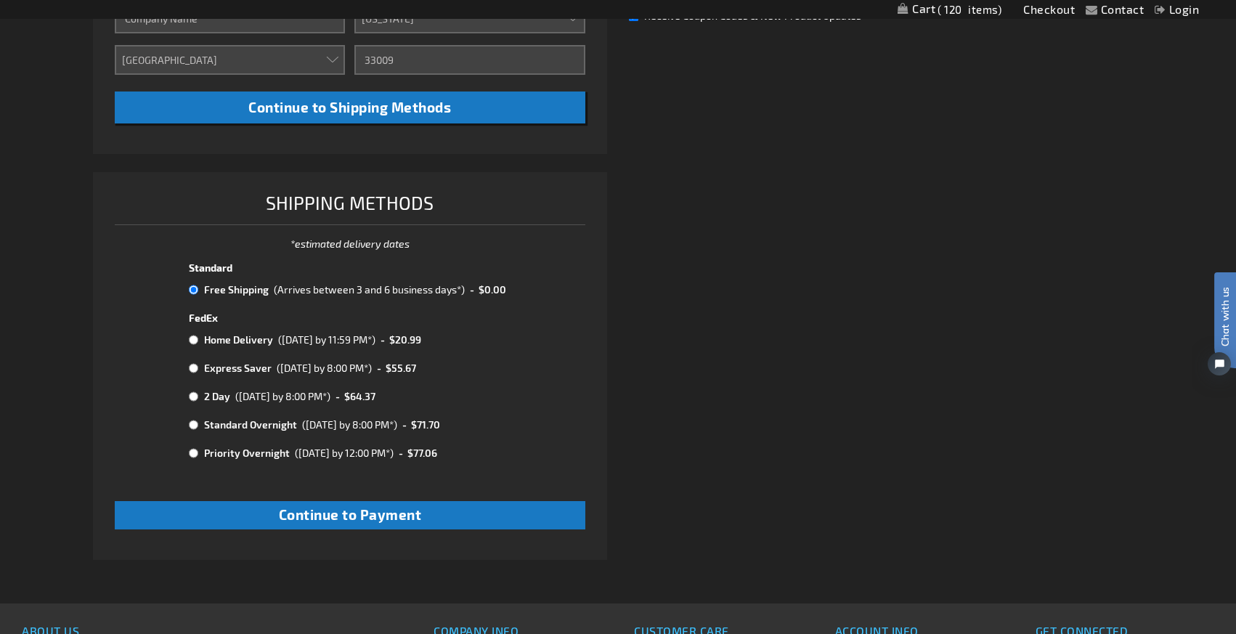
scroll to position [719, 0]
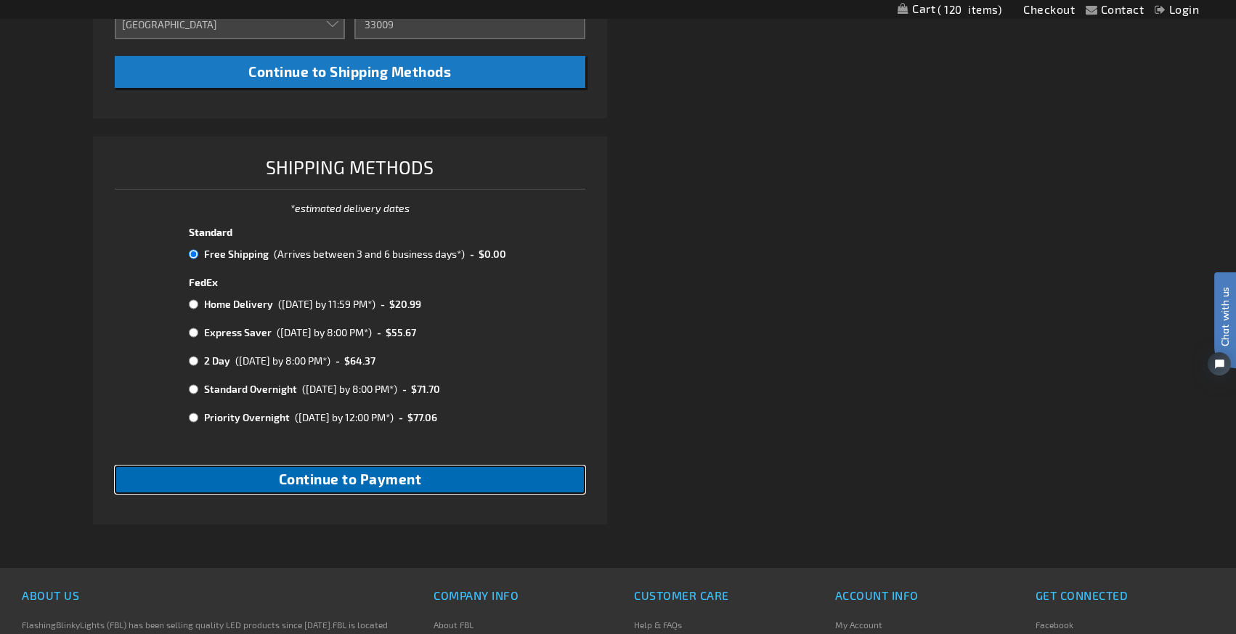
click at [333, 486] on span "Continue to Payment" at bounding box center [350, 478] width 143 height 17
checkbox input "true"
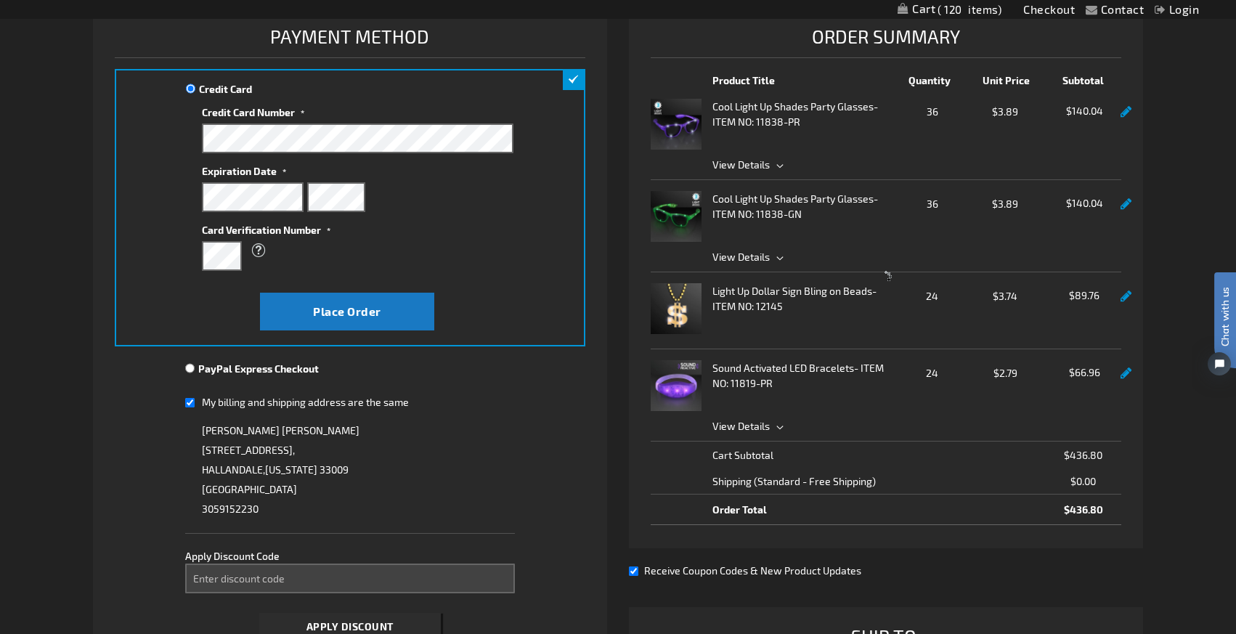
scroll to position [245, 0]
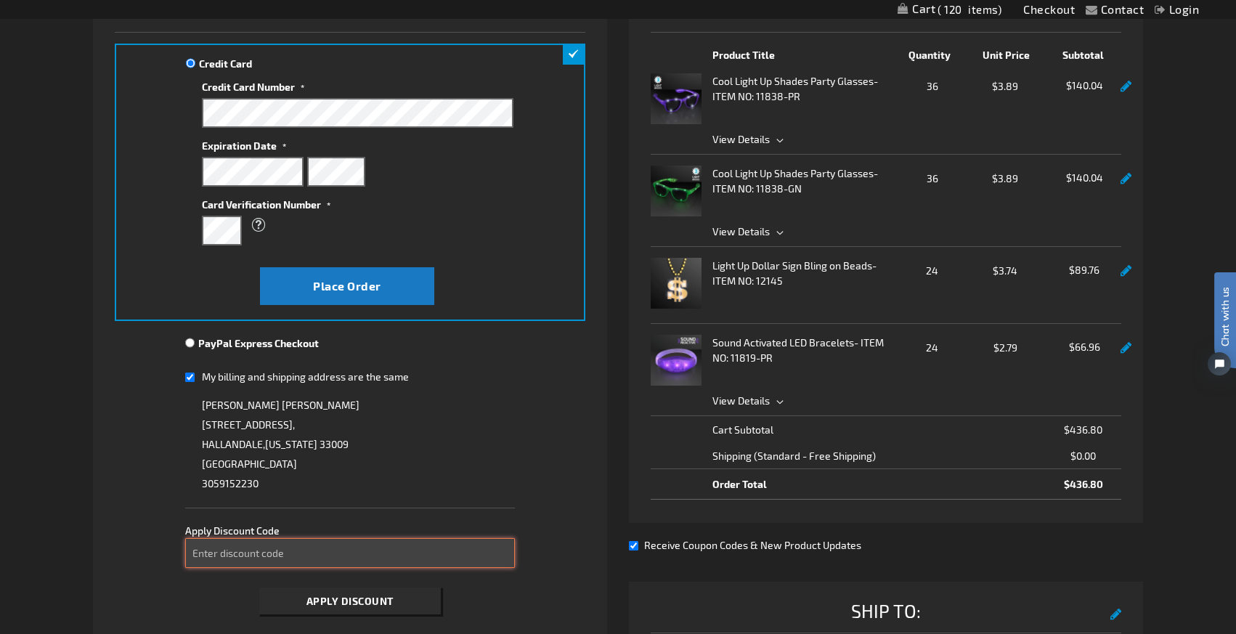
click at [305, 553] on input "Enter discount code" at bounding box center [350, 553] width 330 height 30
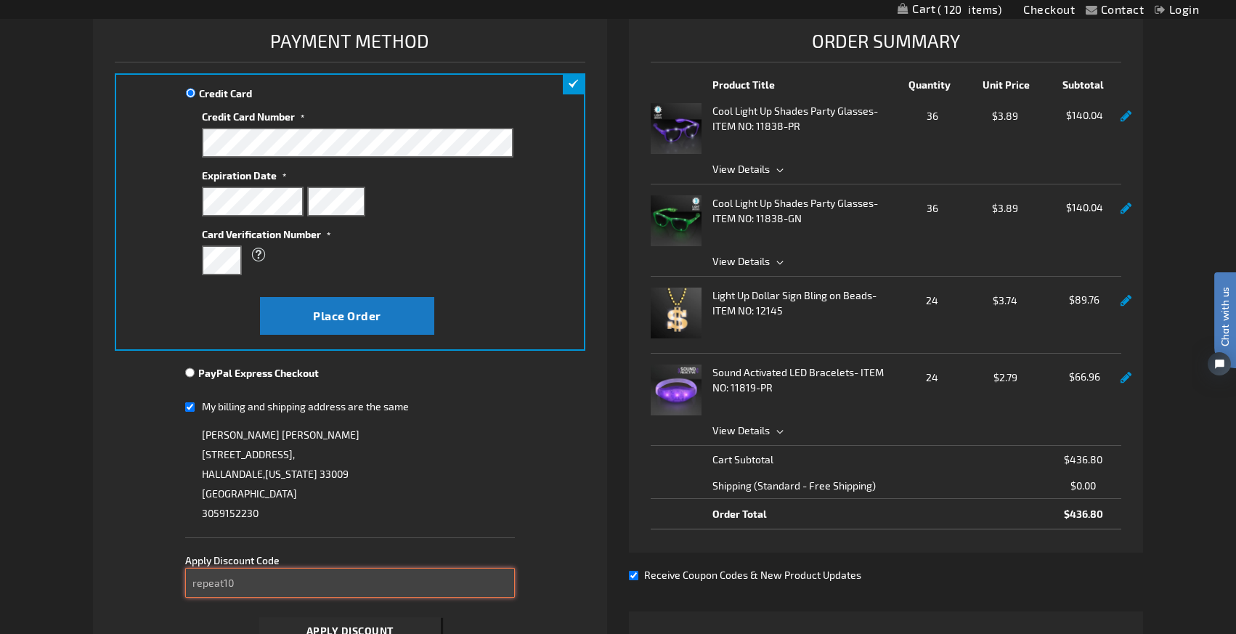
type input "repeat10"
click at [352, 629] on span "Apply Discount" at bounding box center [349, 630] width 87 height 12
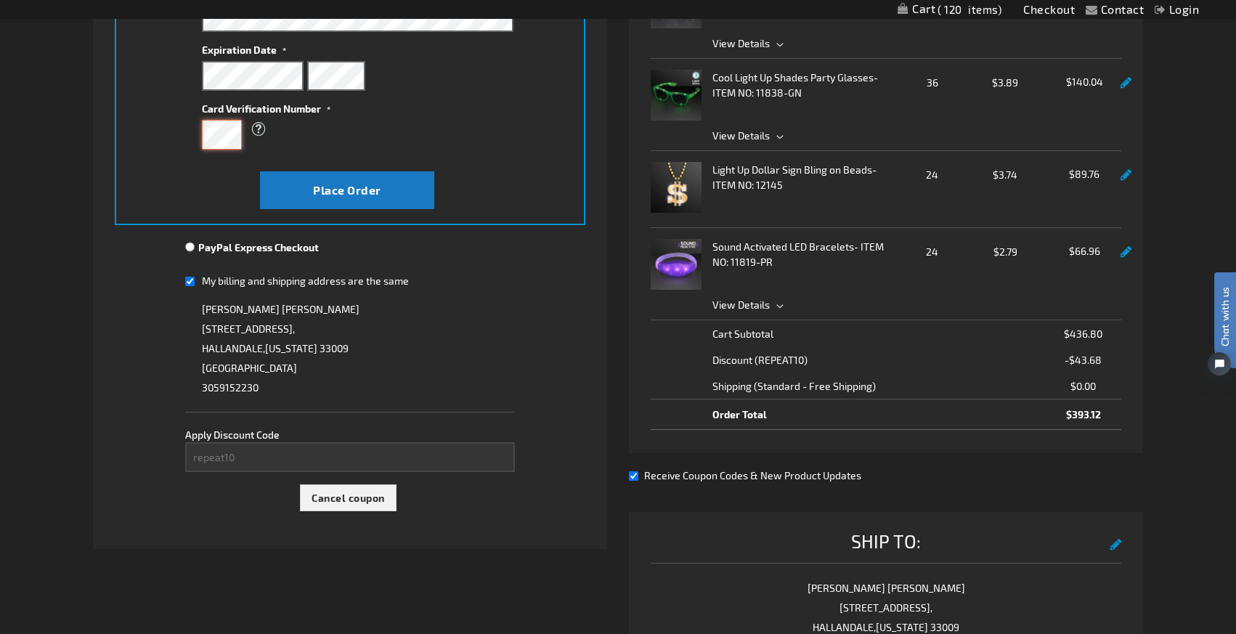
scroll to position [359, 0]
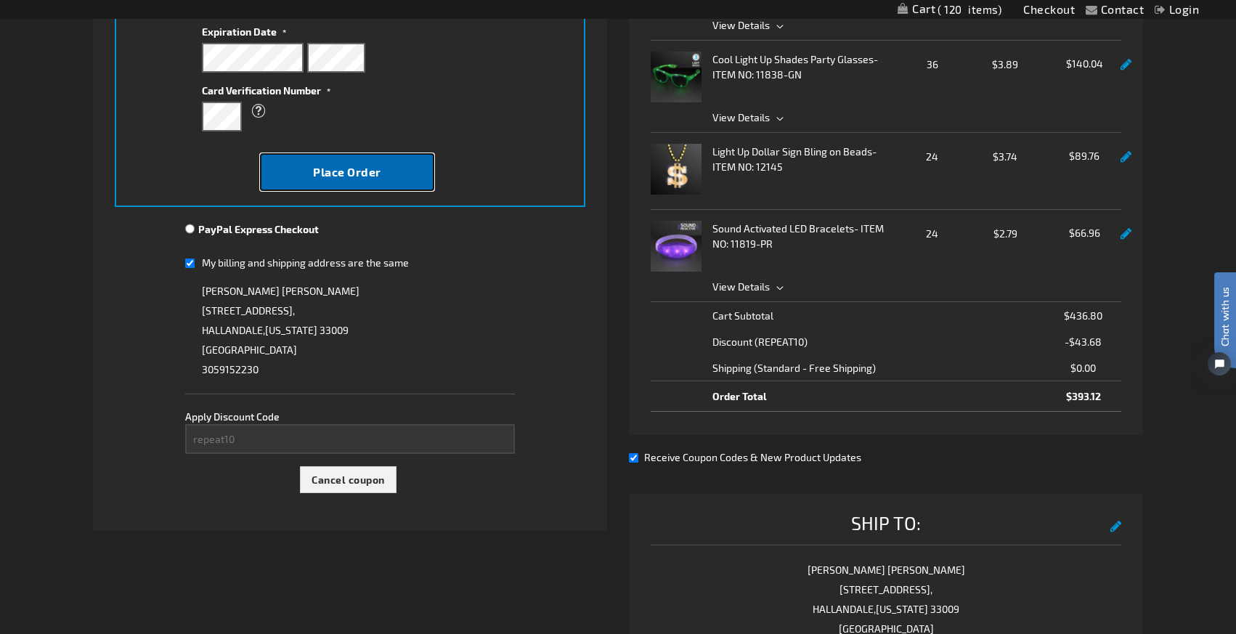
click at [340, 167] on span "Place Order" at bounding box center [347, 172] width 68 height 14
